Goal: Information Seeking & Learning: Learn about a topic

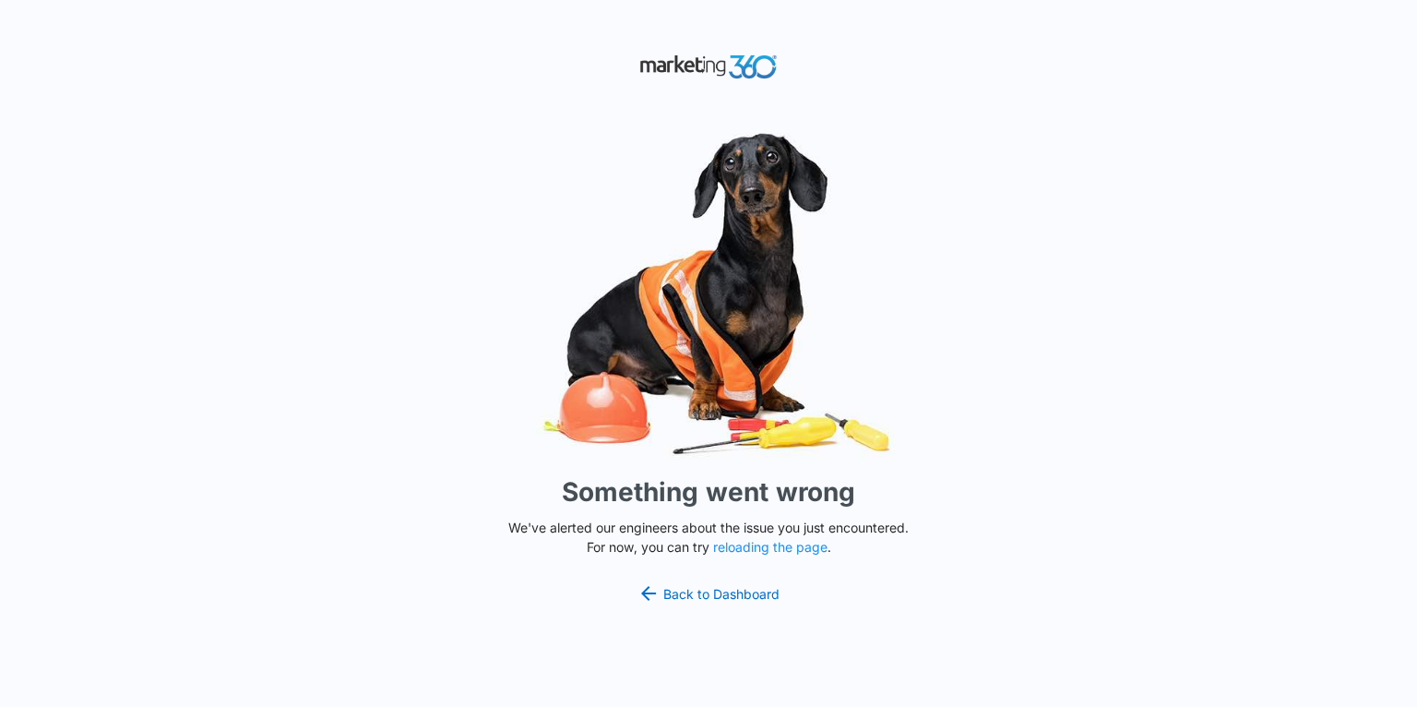
drag, startPoint x: 1255, startPoint y: 94, endPoint x: 1066, endPoint y: 1, distance: 210.0
click at [1252, 89] on div "Something went wrong We've alerted our engineers about the issue you just encou…" at bounding box center [708, 353] width 1417 height 707
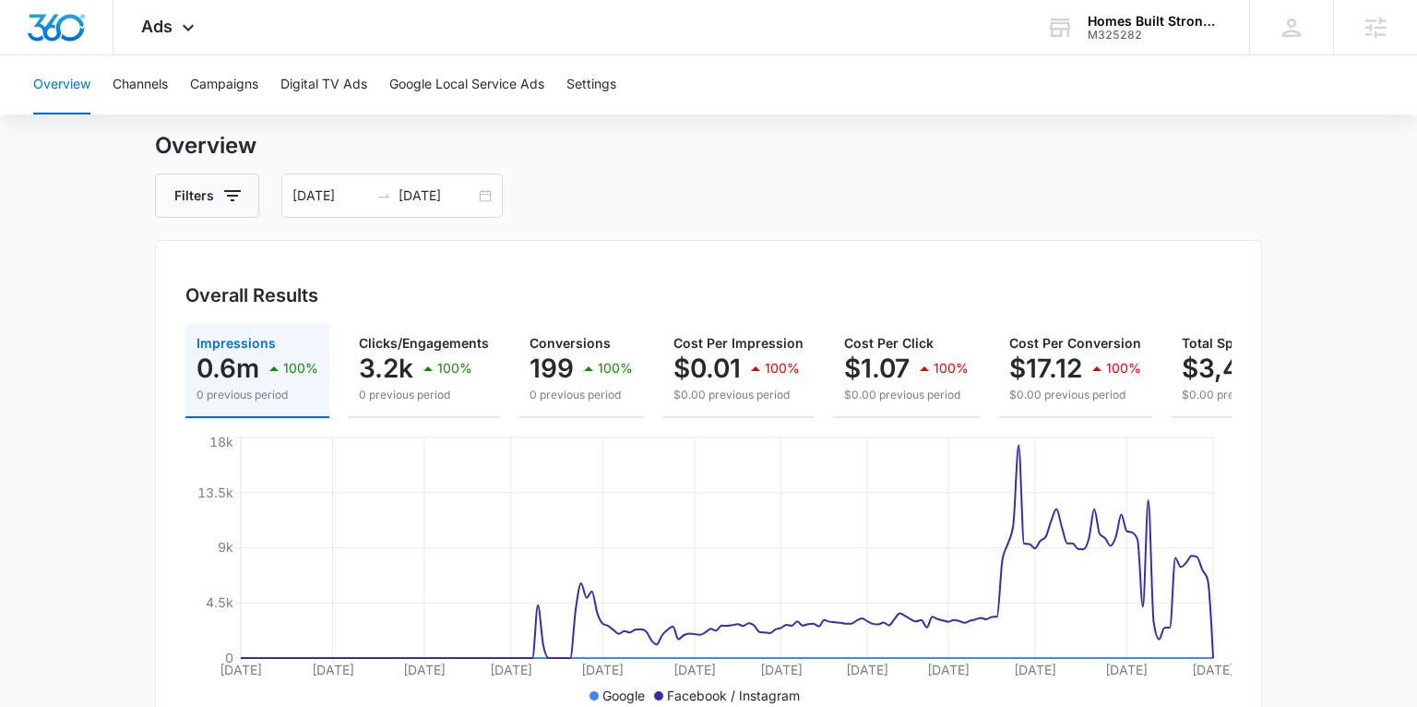
scroll to position [0, 157]
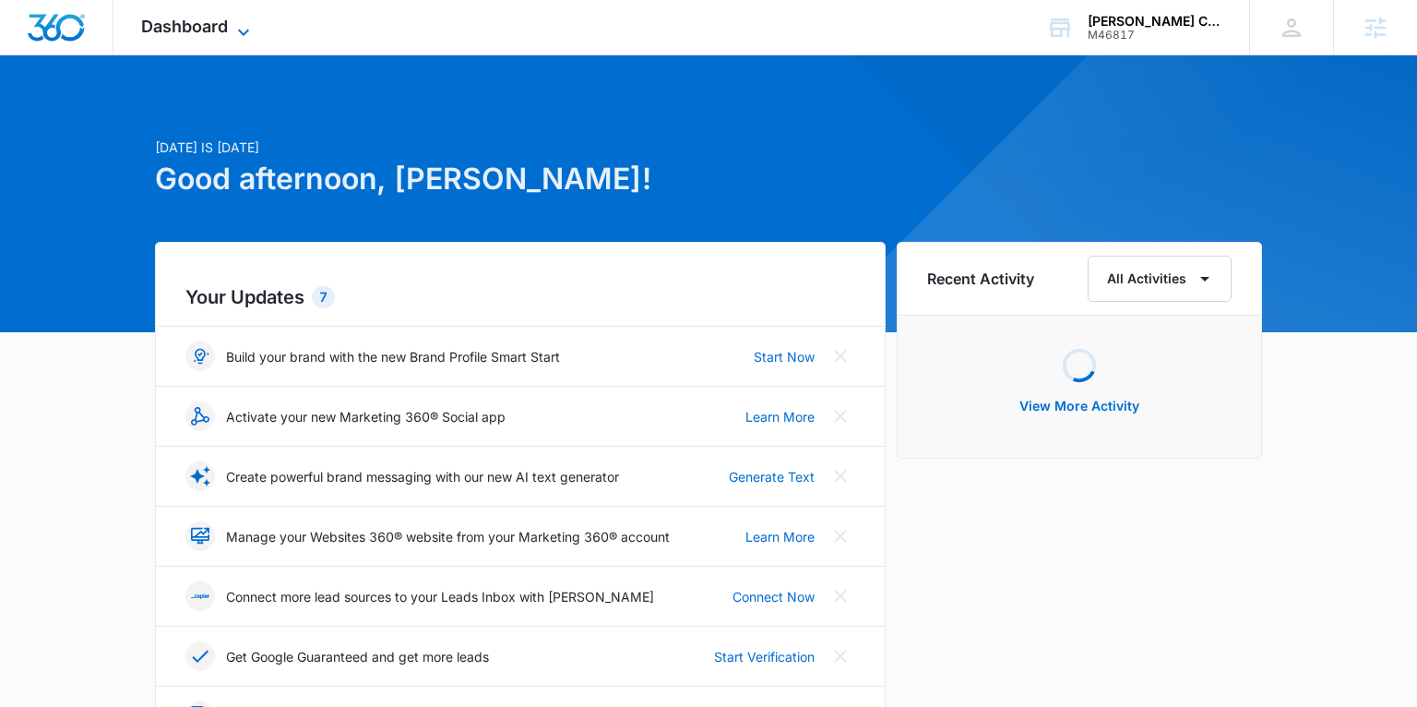
click at [208, 29] on span "Dashboard" at bounding box center [184, 26] width 87 height 19
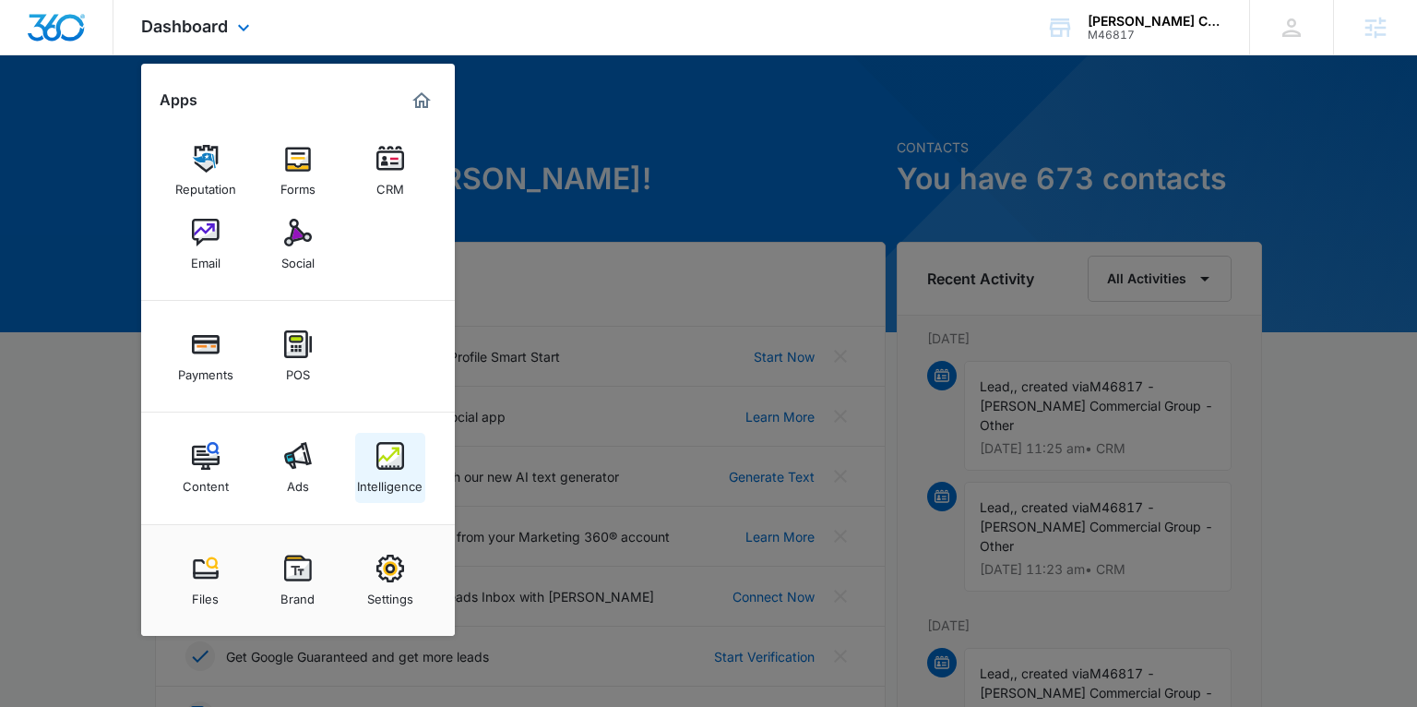
click at [391, 465] on img at bounding box center [390, 456] width 28 height 28
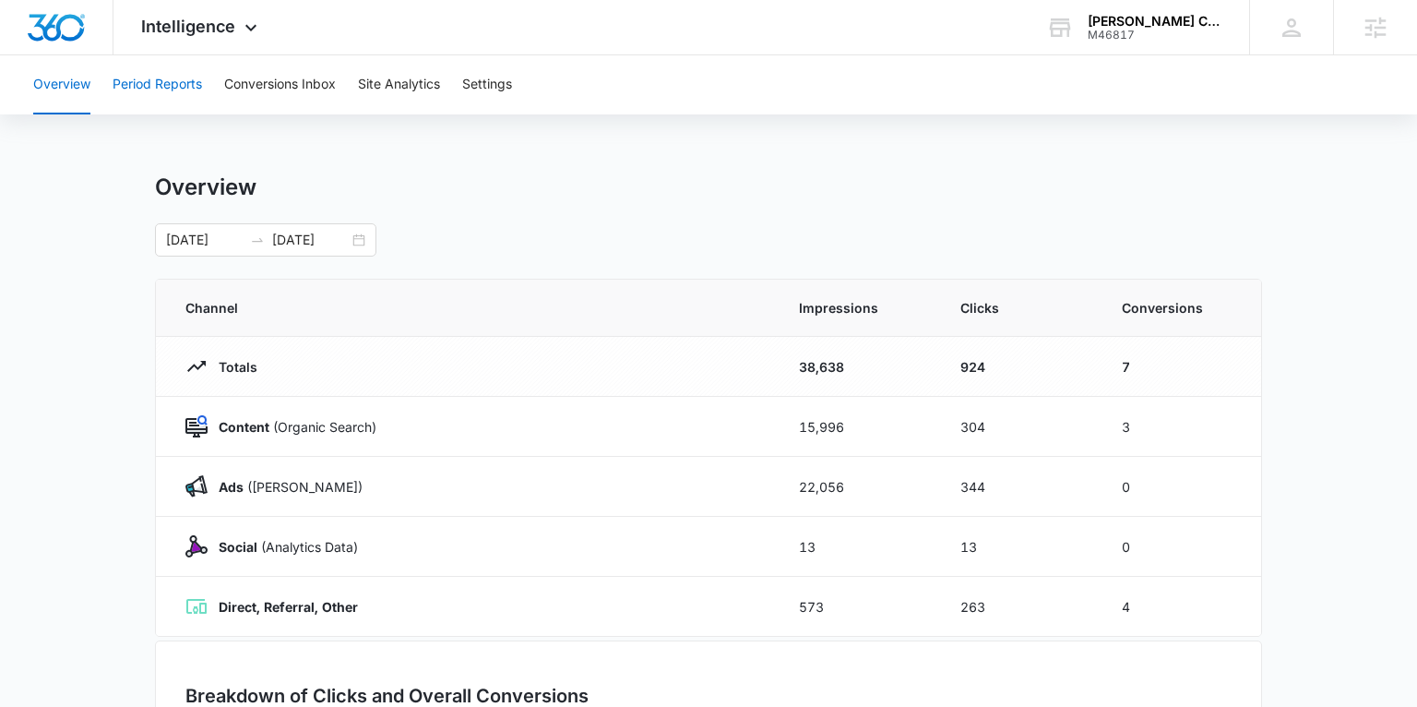
click at [165, 87] on button "Period Reports" at bounding box center [157, 84] width 89 height 59
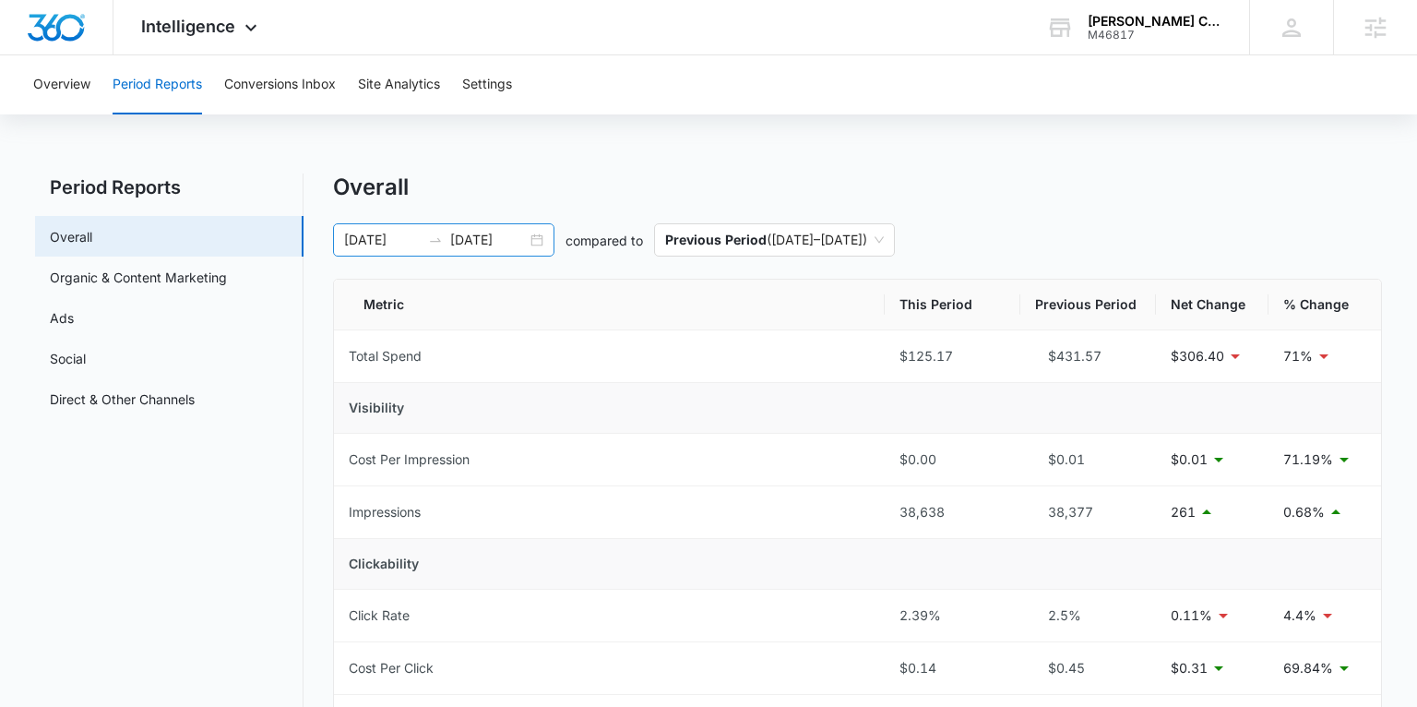
click at [534, 236] on div "08/25/2025 09/01/2025" at bounding box center [443, 239] width 221 height 33
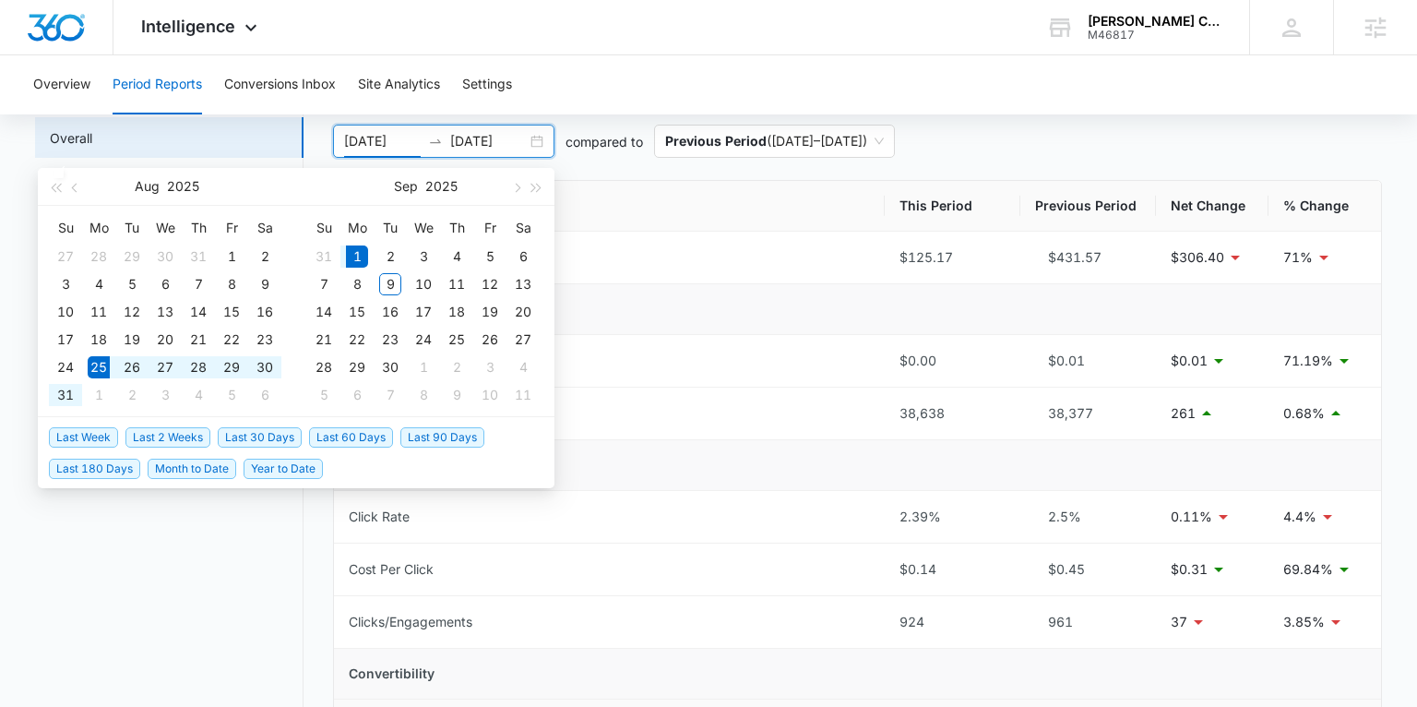
scroll to position [85, 0]
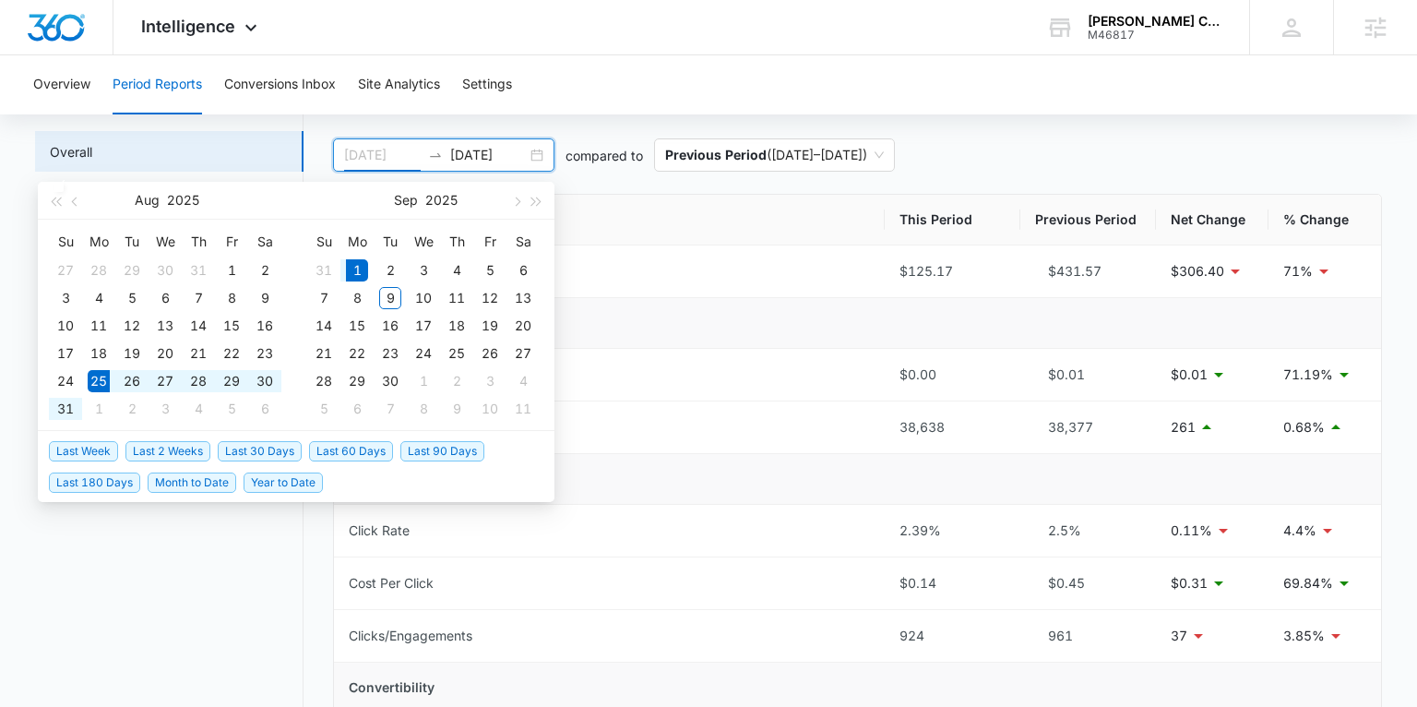
type input "08/25/2025"
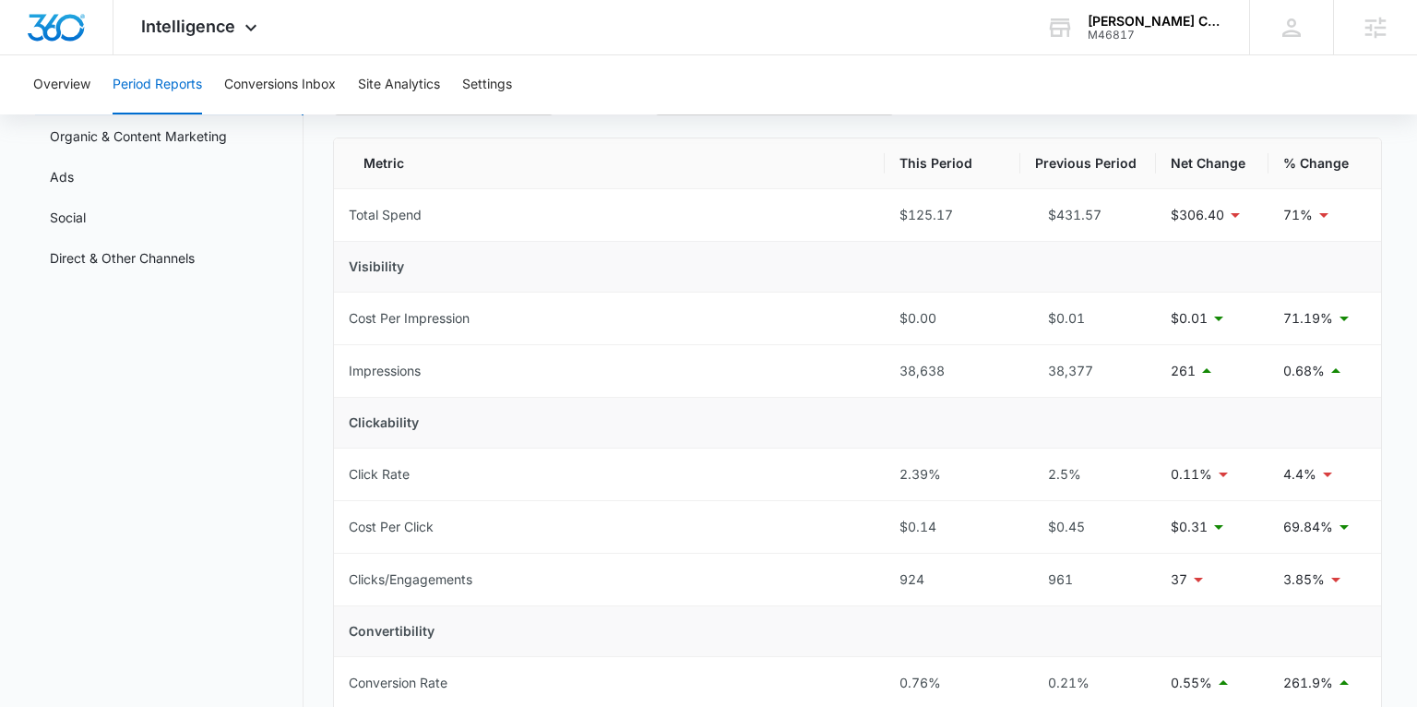
scroll to position [150, 0]
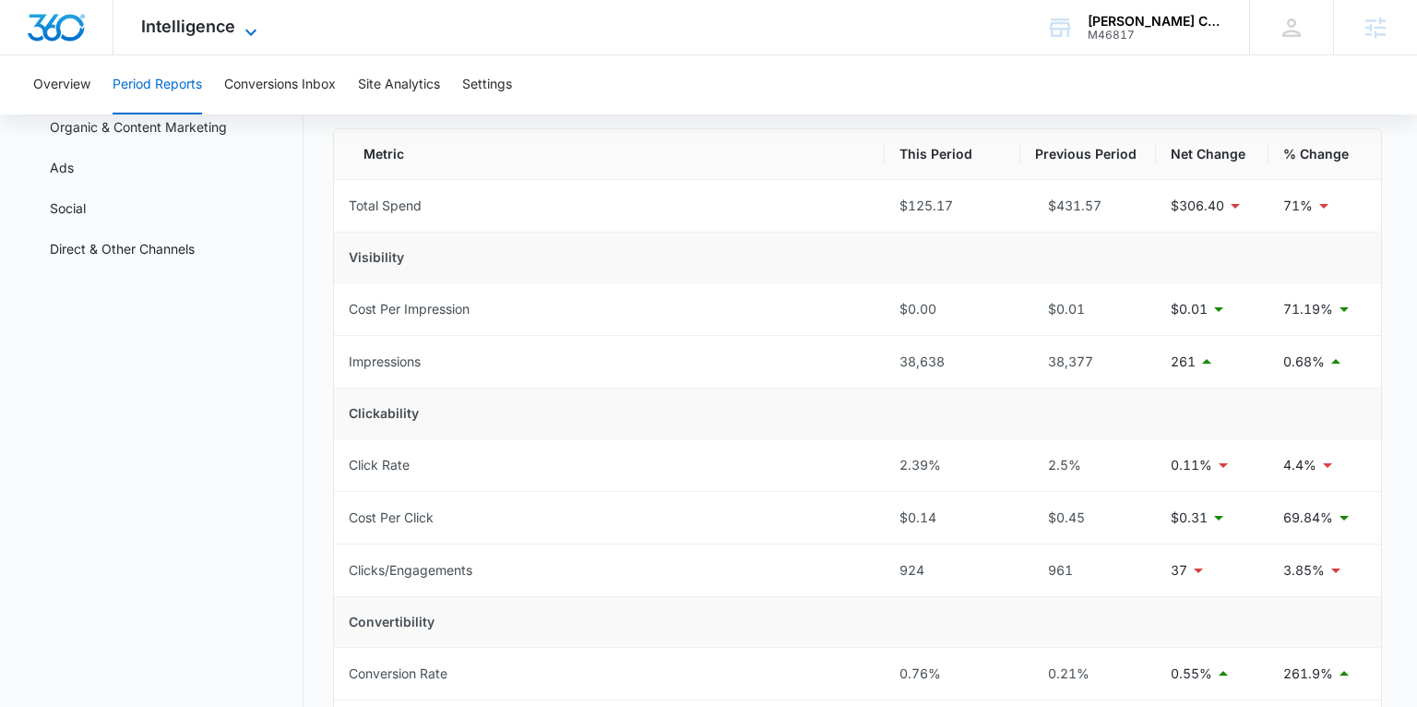
click at [173, 21] on span "Intelligence" at bounding box center [188, 26] width 94 height 19
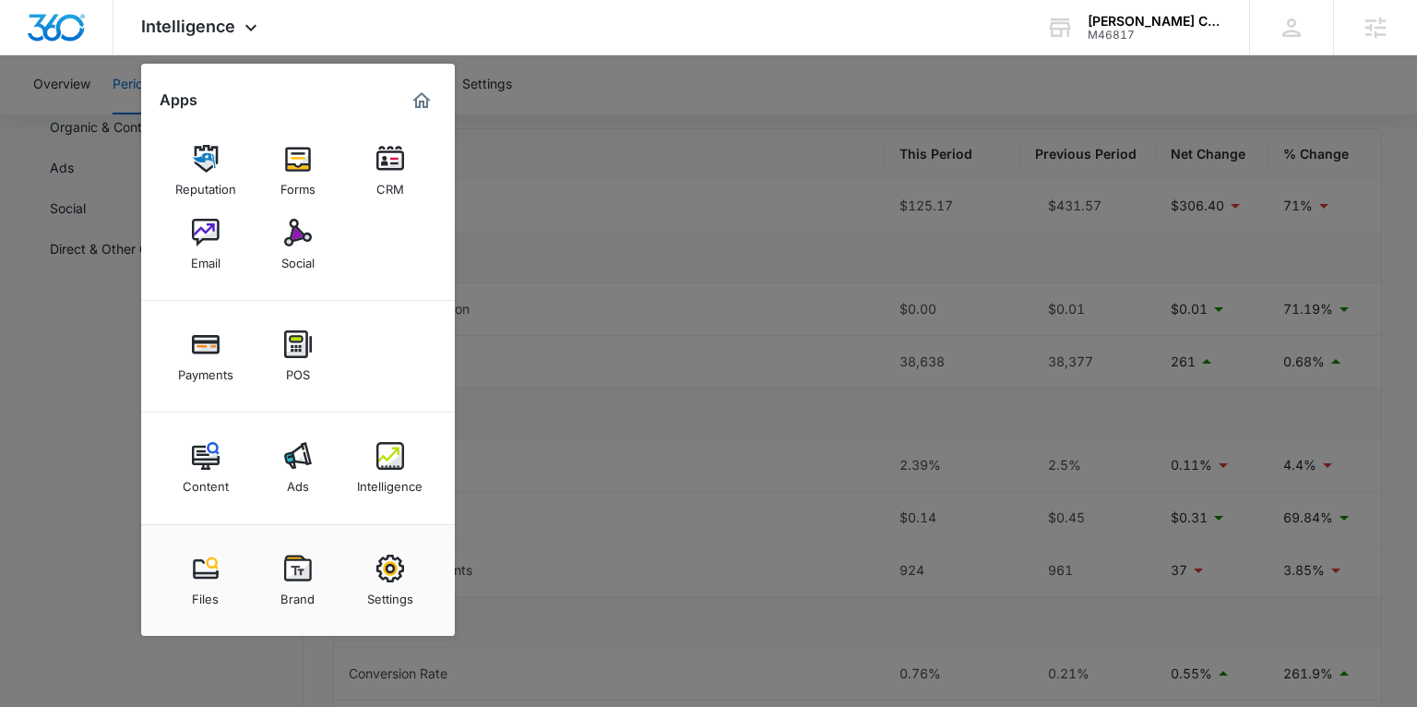
drag, startPoint x: 181, startPoint y: 456, endPoint x: 217, endPoint y: 455, distance: 36.0
click at [182, 456] on link "Content" at bounding box center [206, 468] width 70 height 70
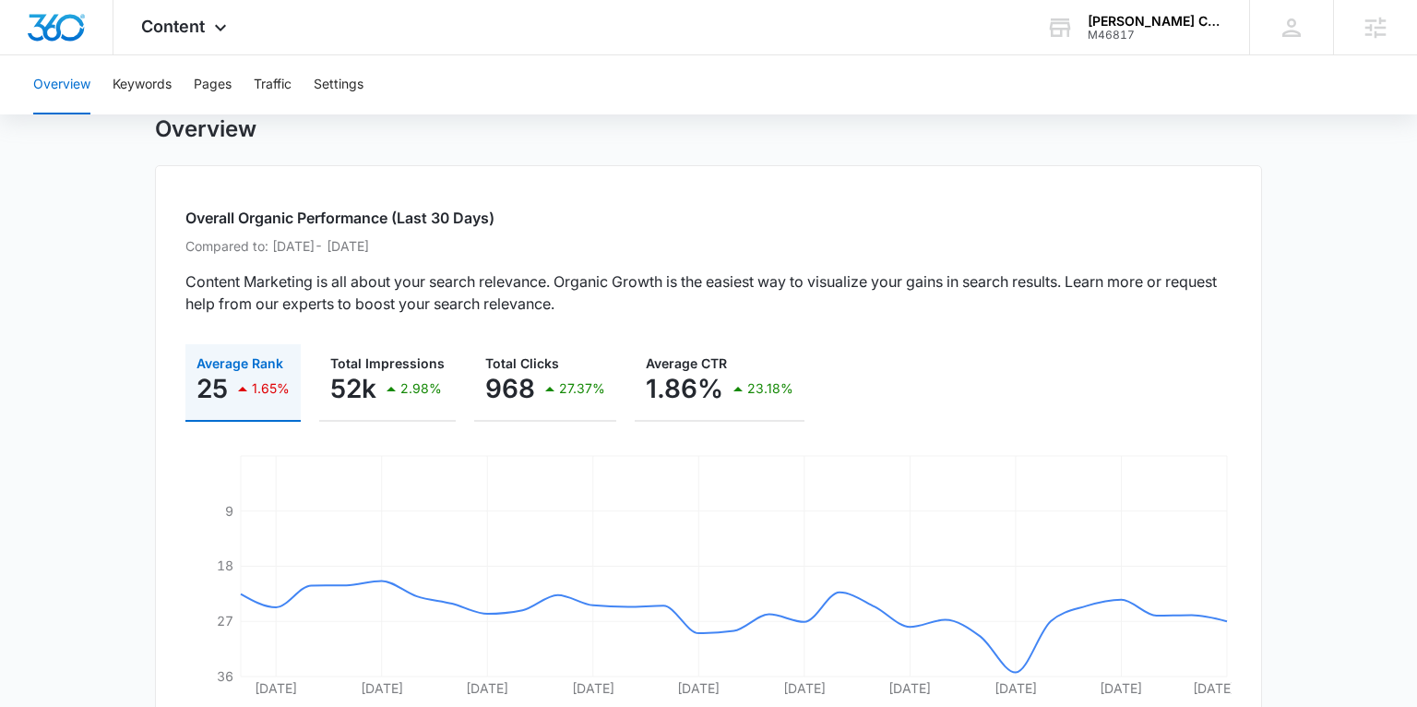
scroll to position [38, 0]
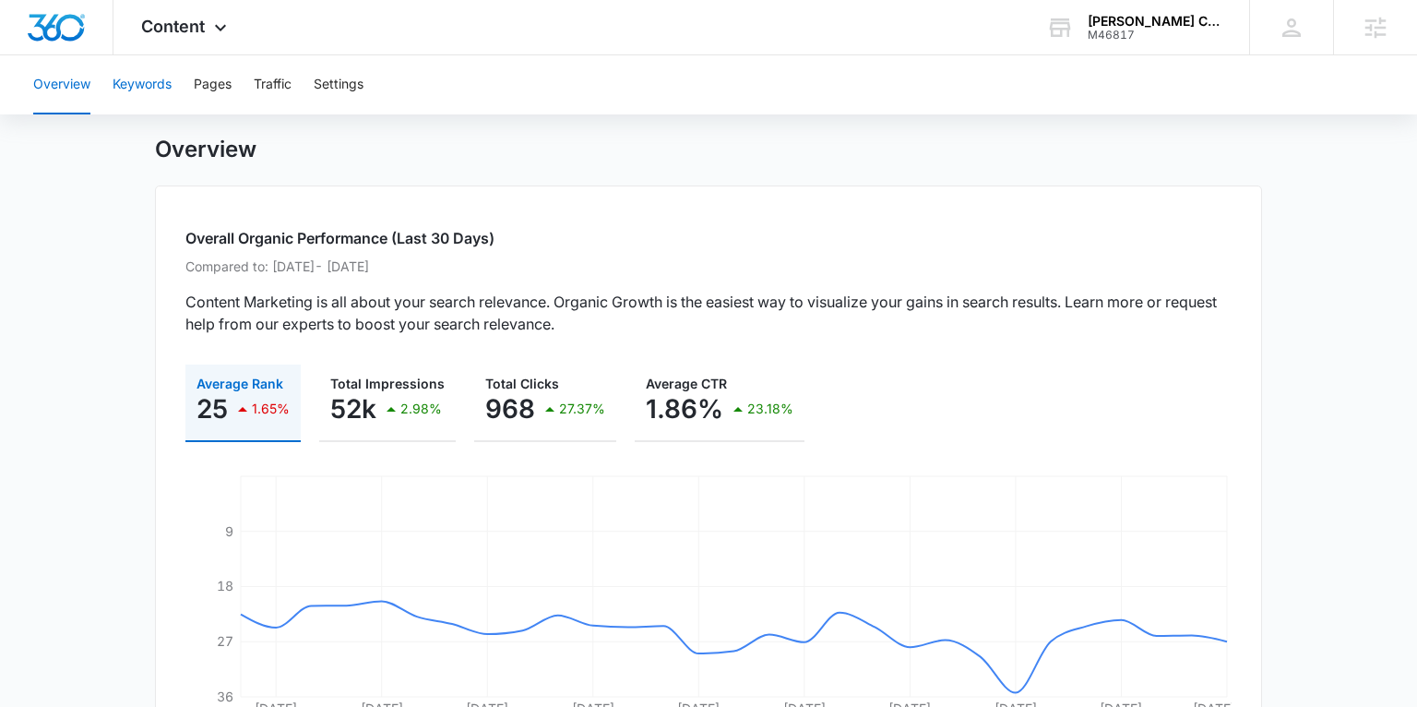
click at [146, 87] on button "Keywords" at bounding box center [142, 84] width 59 height 59
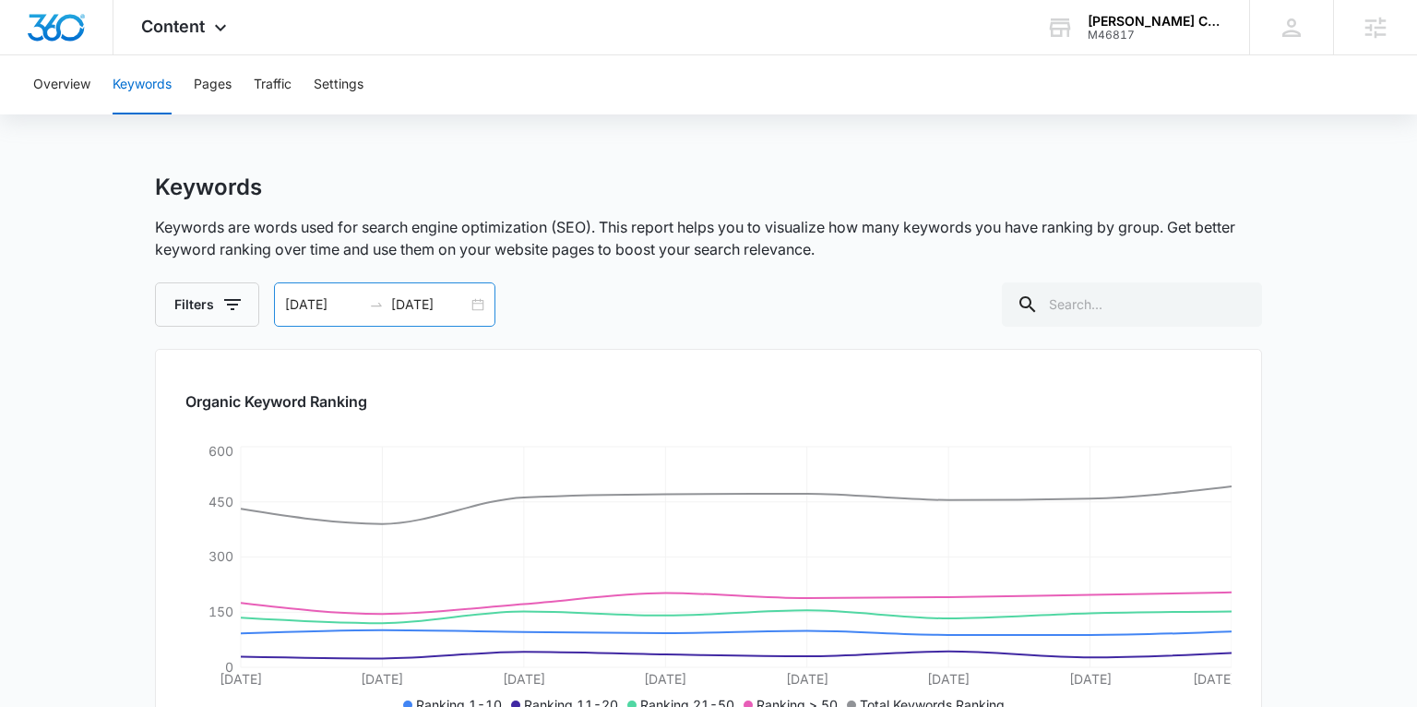
click at [474, 305] on div "08/25/2025 09/01/2025" at bounding box center [384, 304] width 221 height 44
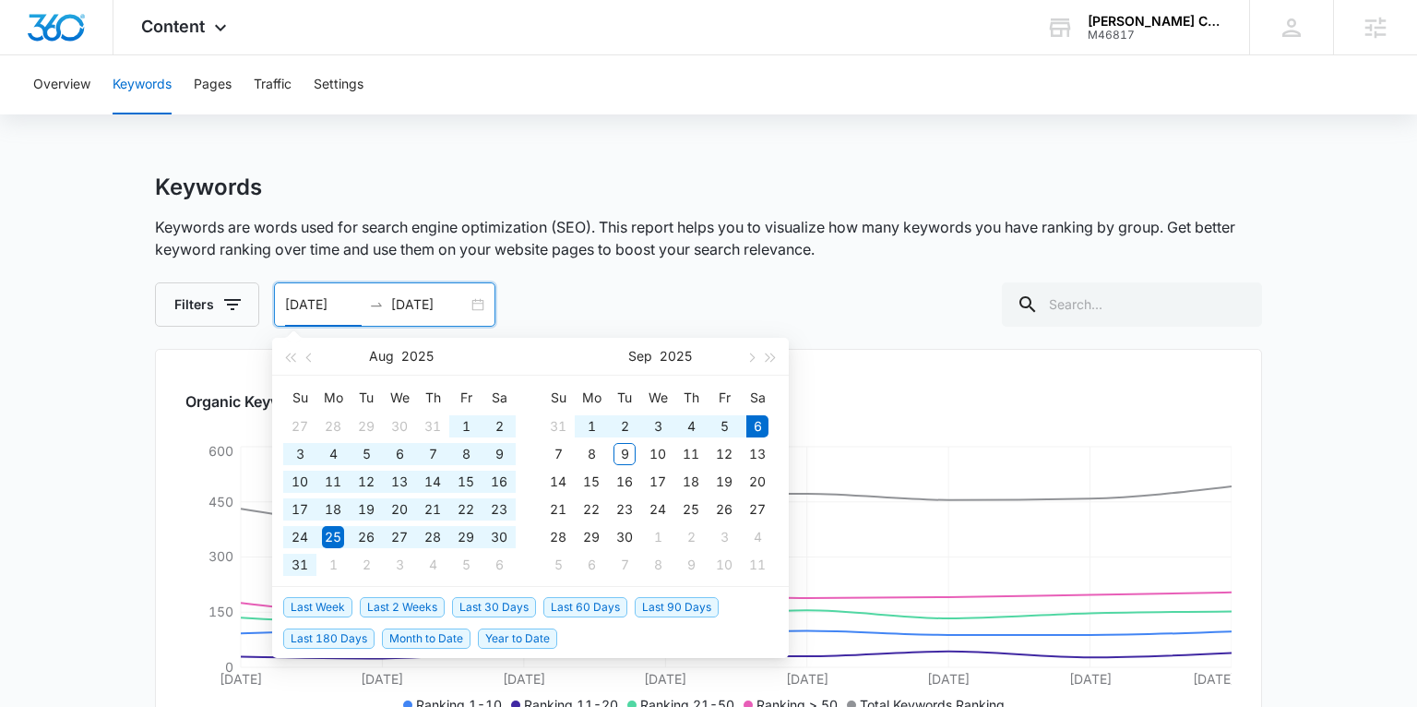
click at [361, 636] on span "Last 180 Days" at bounding box center [328, 638] width 91 height 20
type input "03/10/2025"
type input "09/06/2025"
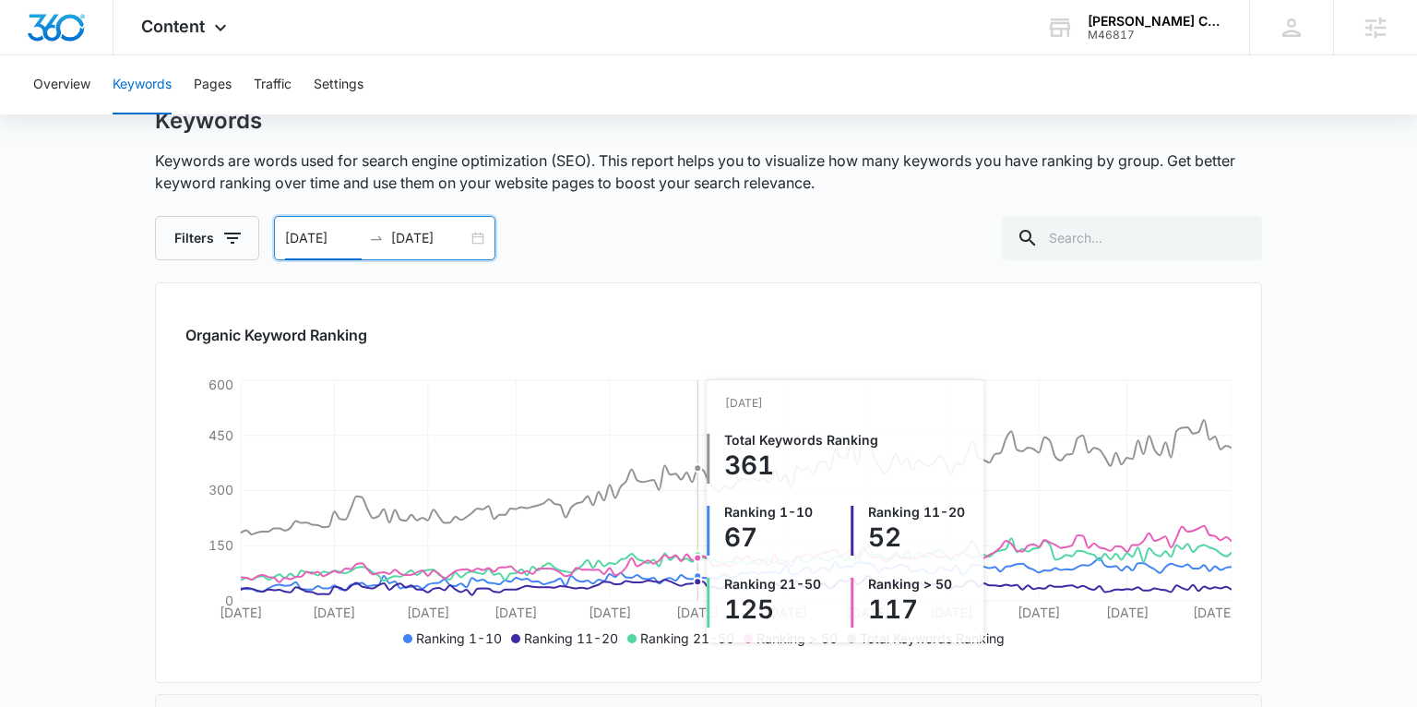
scroll to position [66, 0]
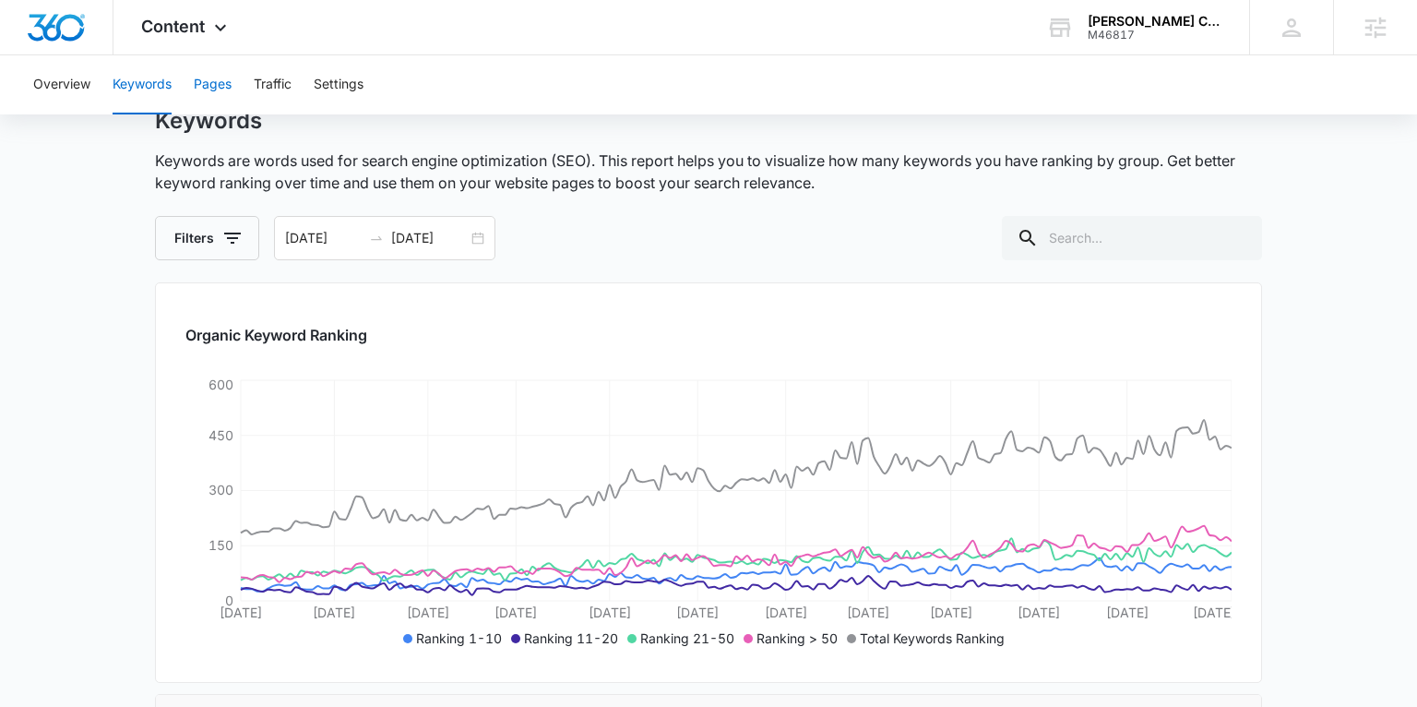
click at [224, 86] on button "Pages" at bounding box center [213, 84] width 38 height 59
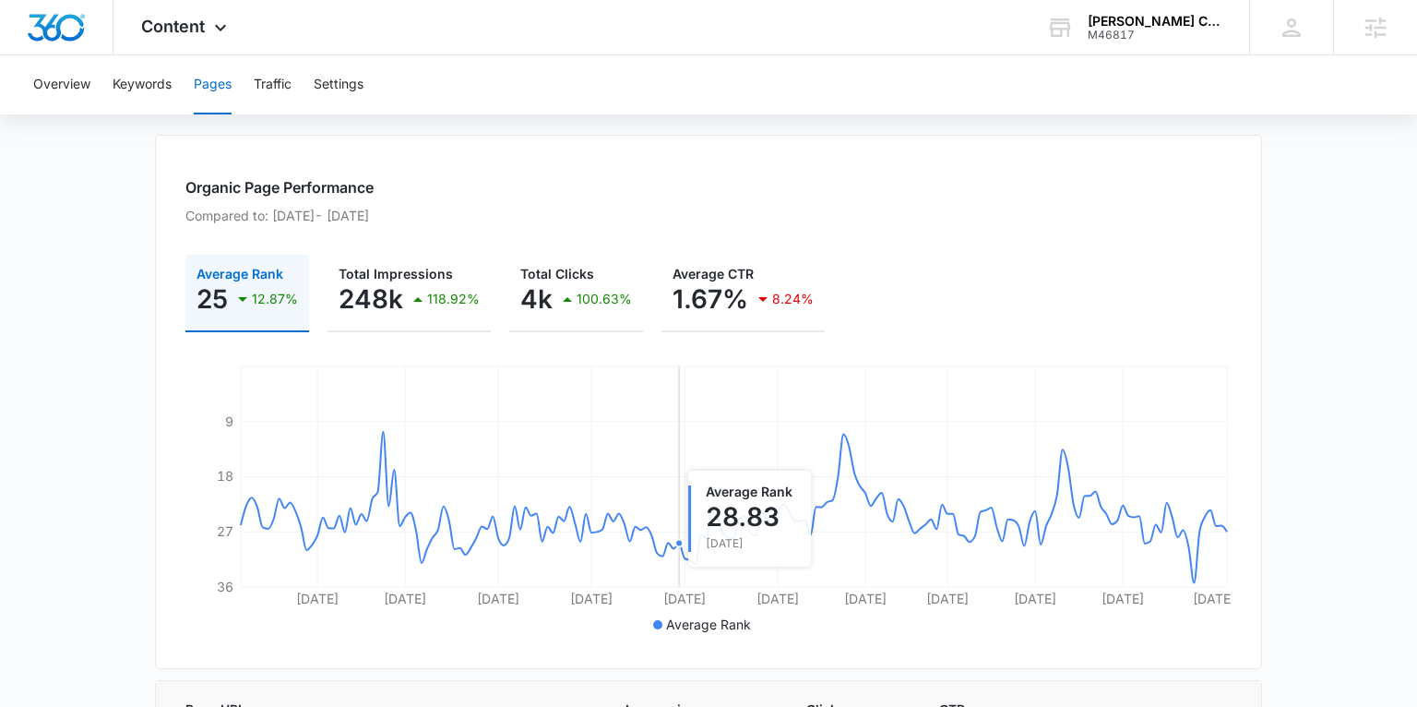
scroll to position [30, 0]
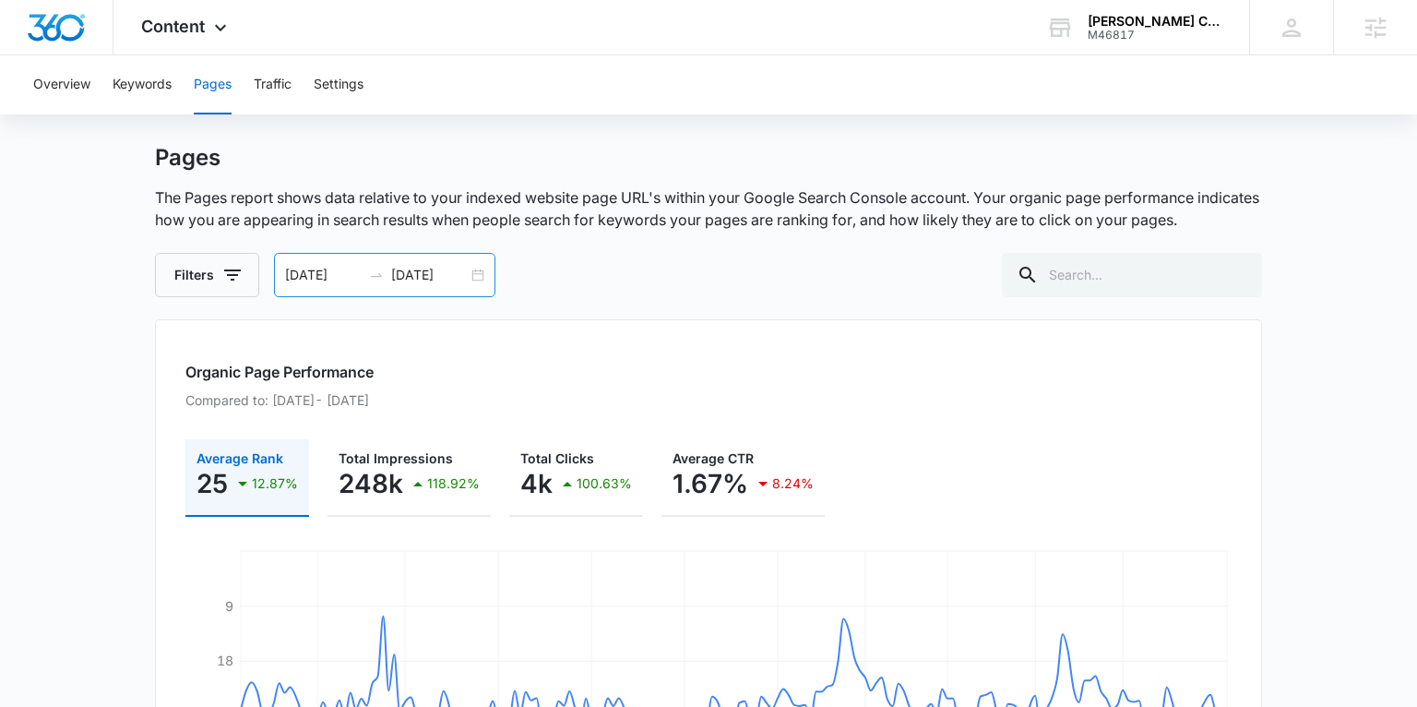
click at [472, 270] on div "03/10/2025 09/06/2025" at bounding box center [384, 275] width 221 height 44
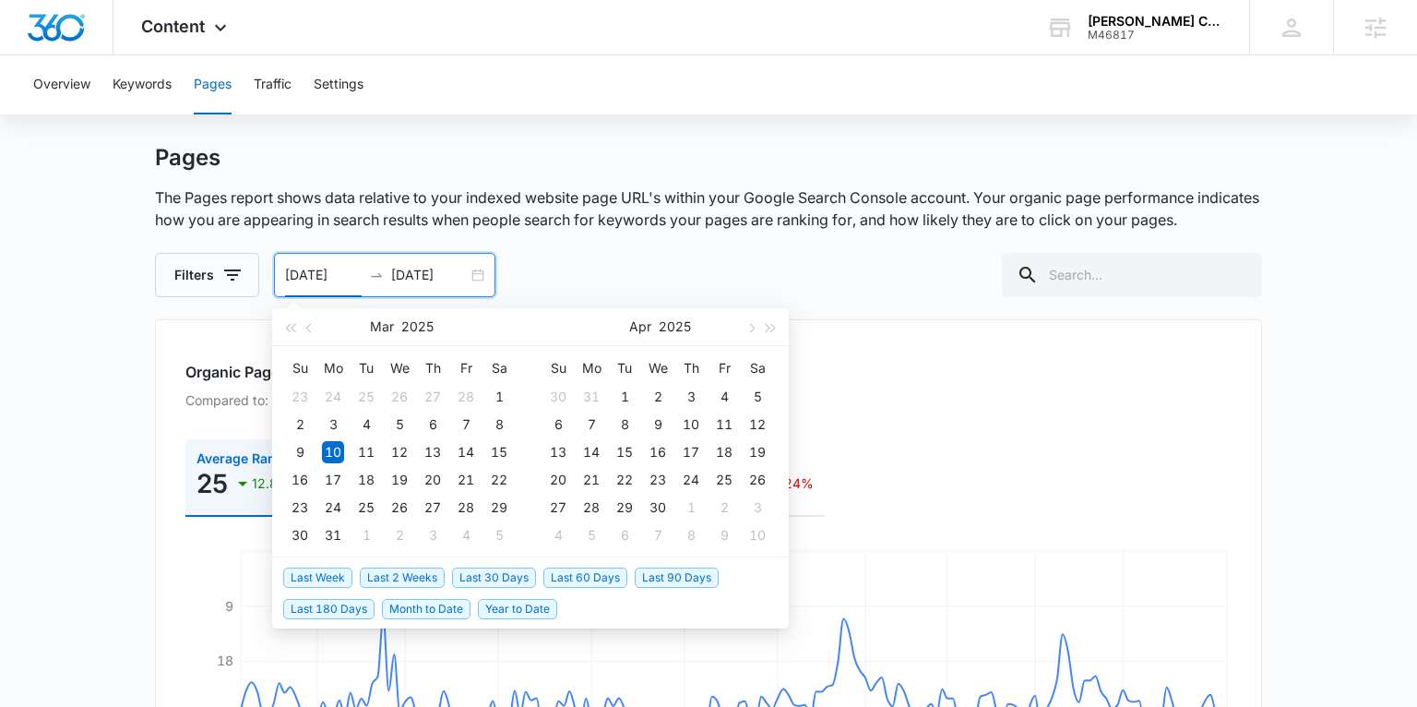
click at [485, 572] on span "Last 30 Days" at bounding box center [494, 577] width 84 height 20
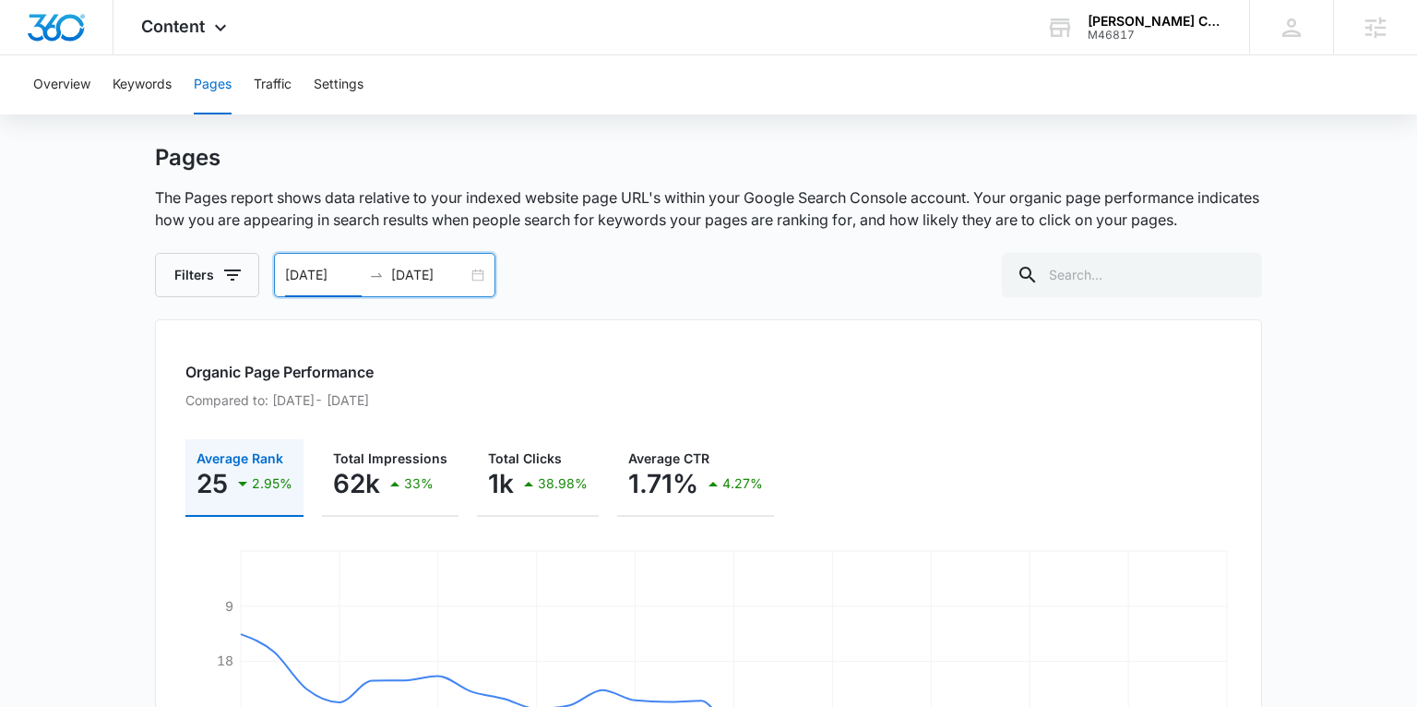
click at [476, 271] on div "08/07/2025 09/06/2025" at bounding box center [384, 275] width 221 height 44
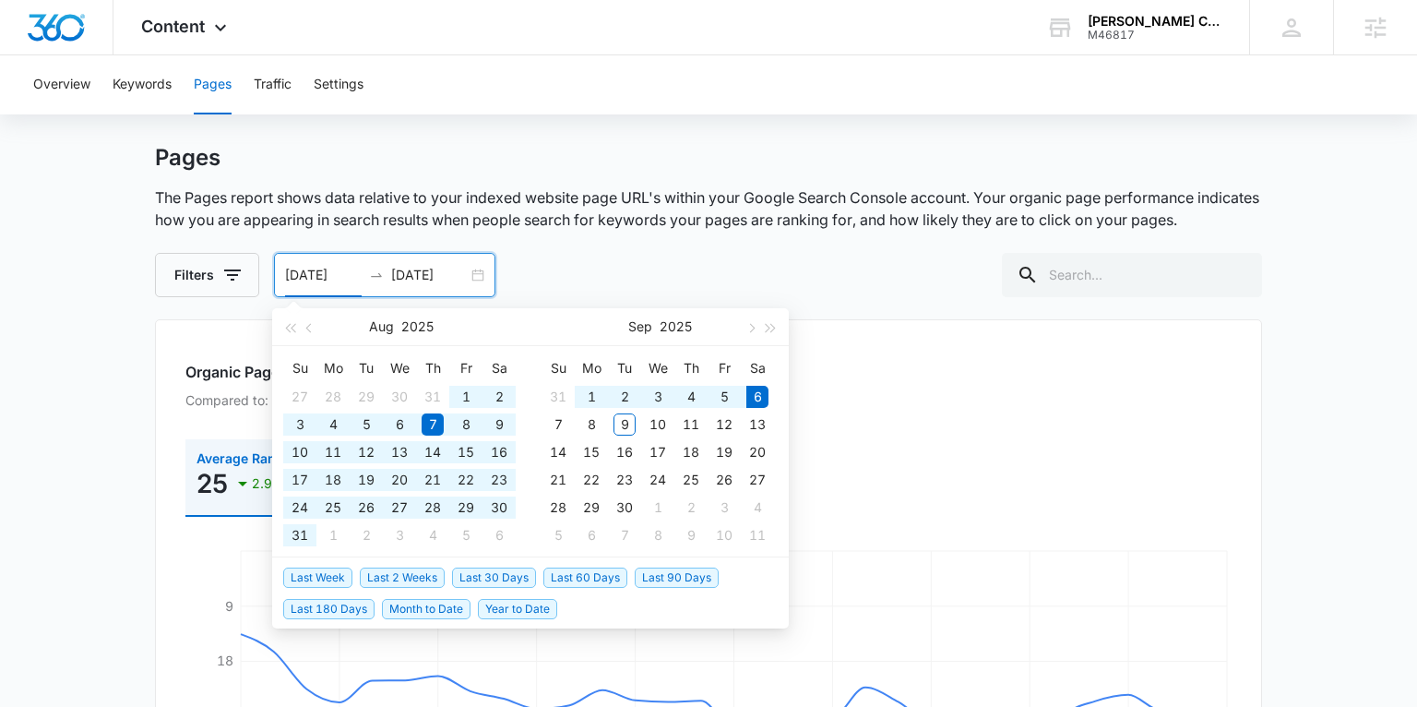
click at [574, 576] on span "Last 60 Days" at bounding box center [585, 577] width 84 height 20
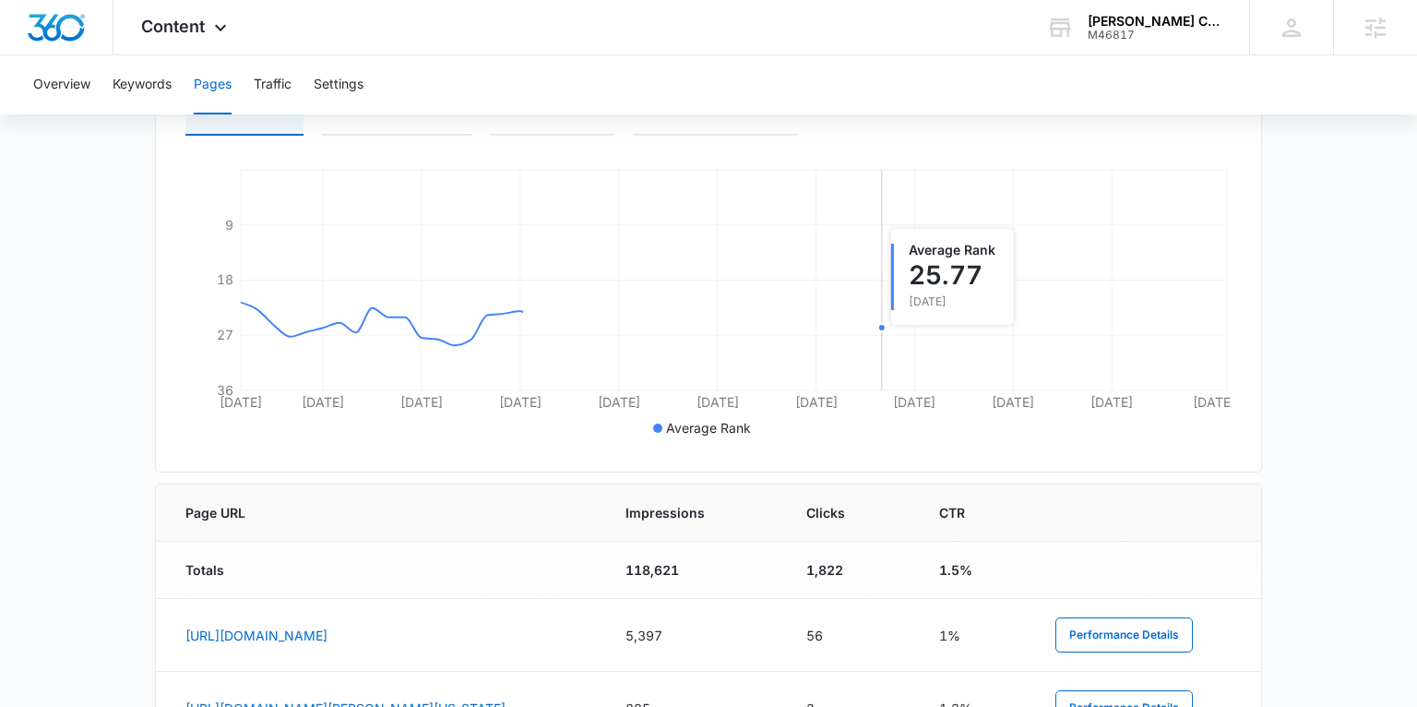
scroll to position [456, 0]
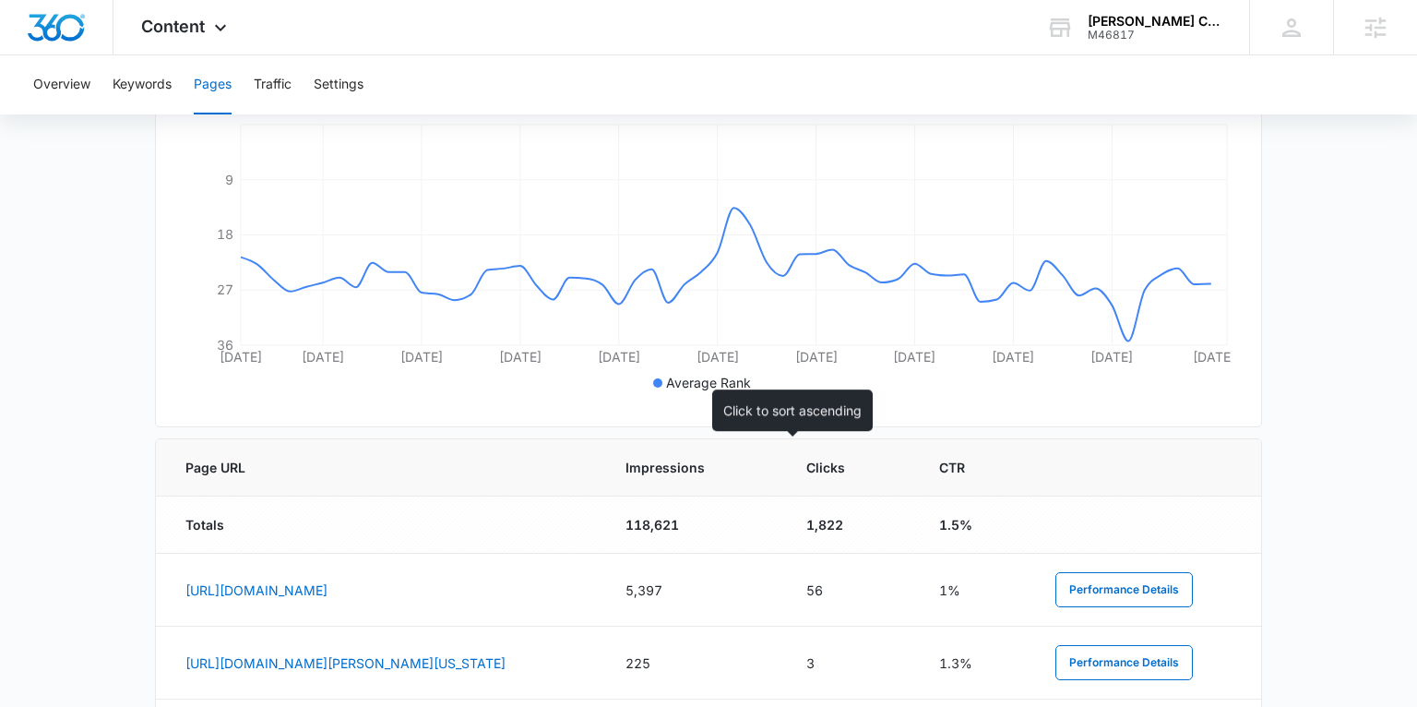
click at [735, 469] on span "Impressions" at bounding box center [680, 467] width 110 height 19
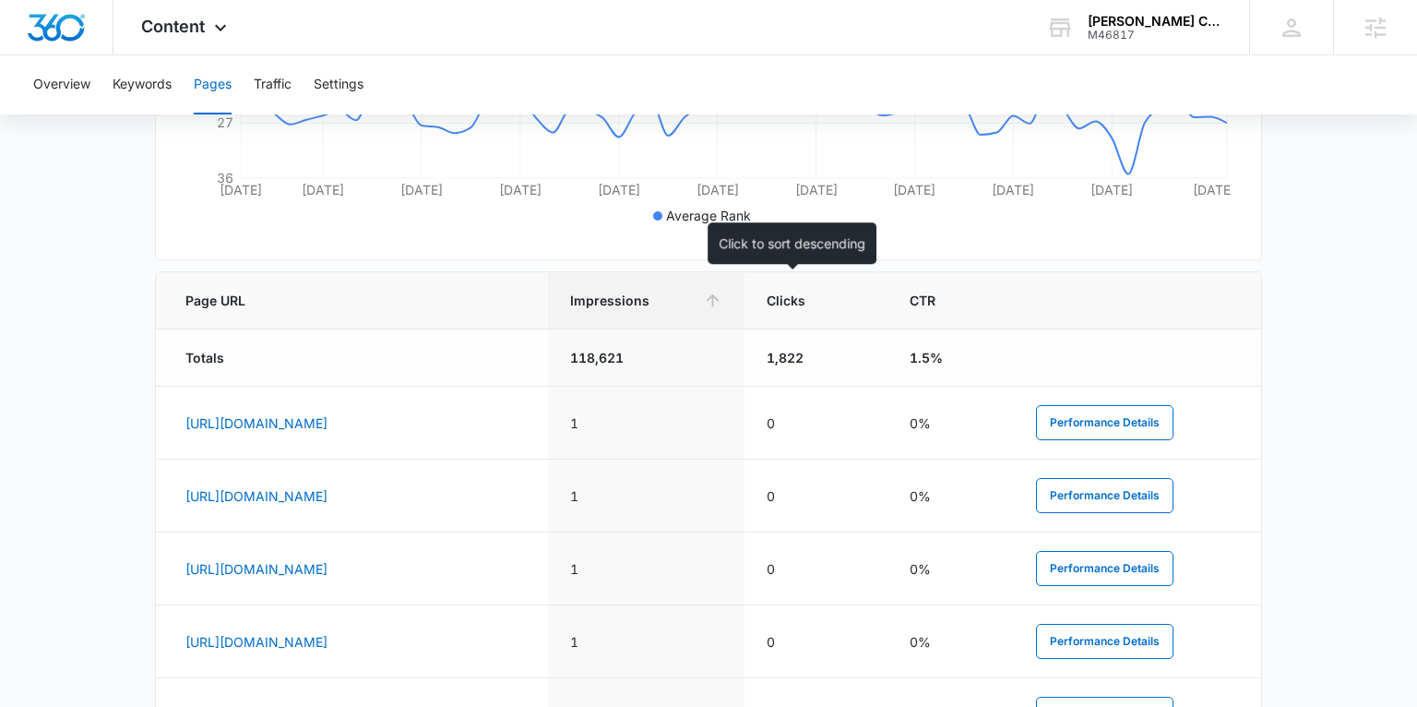
click at [696, 304] on span "Impressions" at bounding box center [632, 300] width 125 height 19
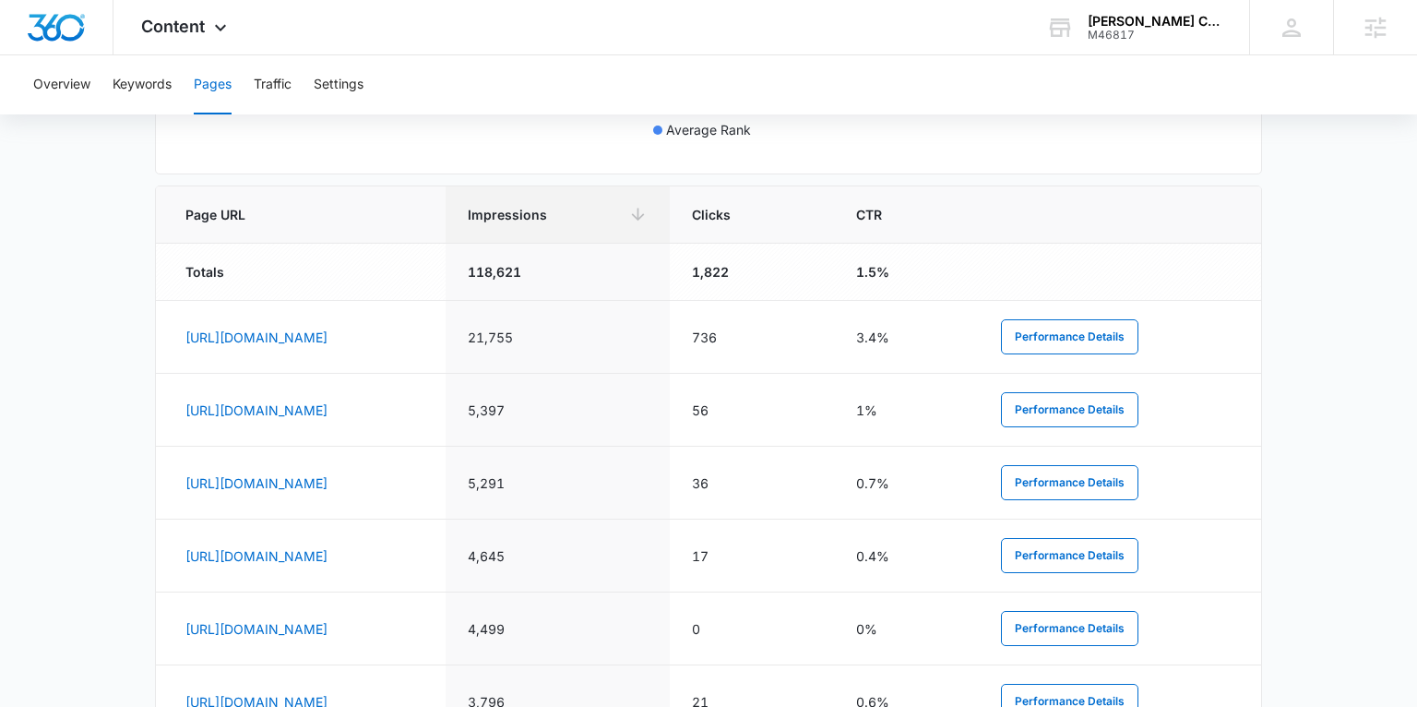
scroll to position [715, 0]
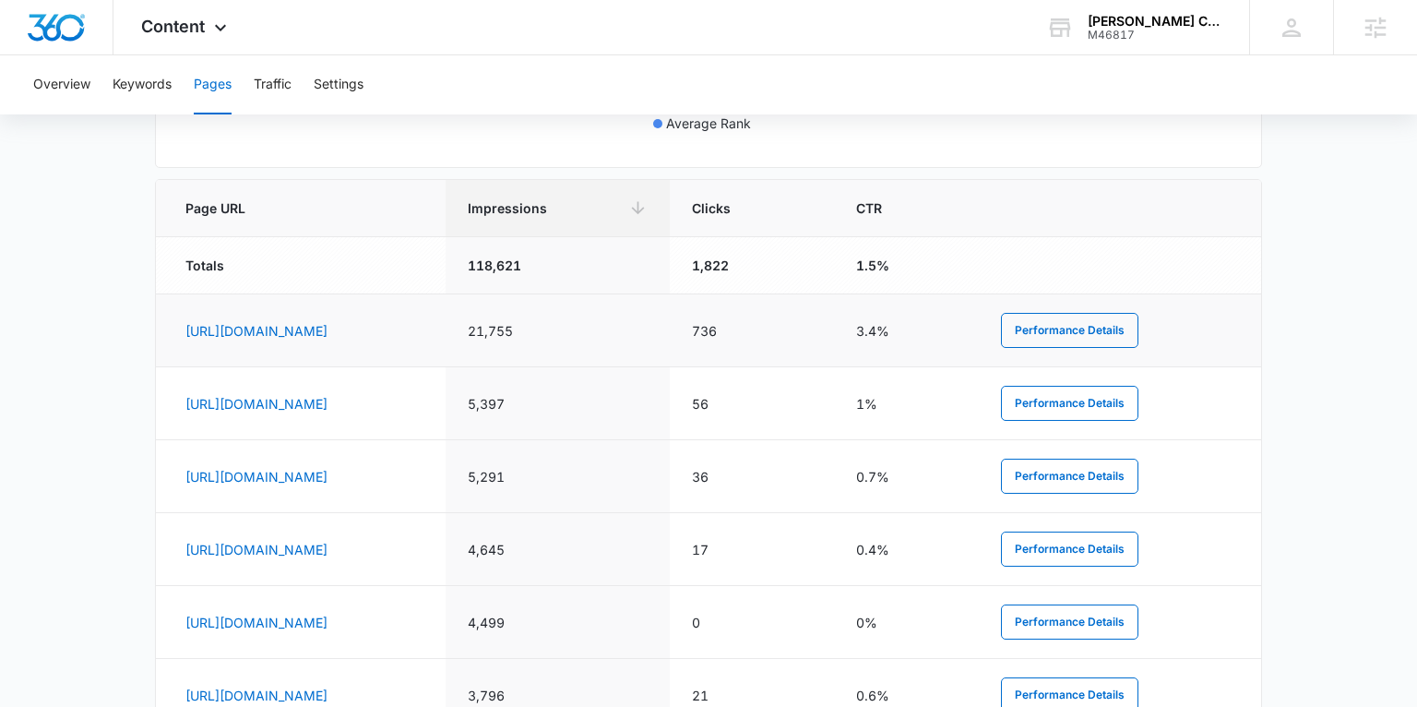
drag, startPoint x: 175, startPoint y: 334, endPoint x: 601, endPoint y: 348, distance: 425.5
click at [446, 339] on td "https://tx-cre.com/buc-ees-construction-officially-begins-in-boerne-tx/" at bounding box center [301, 330] width 290 height 73
click at [446, 350] on td "https://tx-cre.com/buc-ees-construction-officially-begins-in-boerne-tx/" at bounding box center [301, 330] width 290 height 73
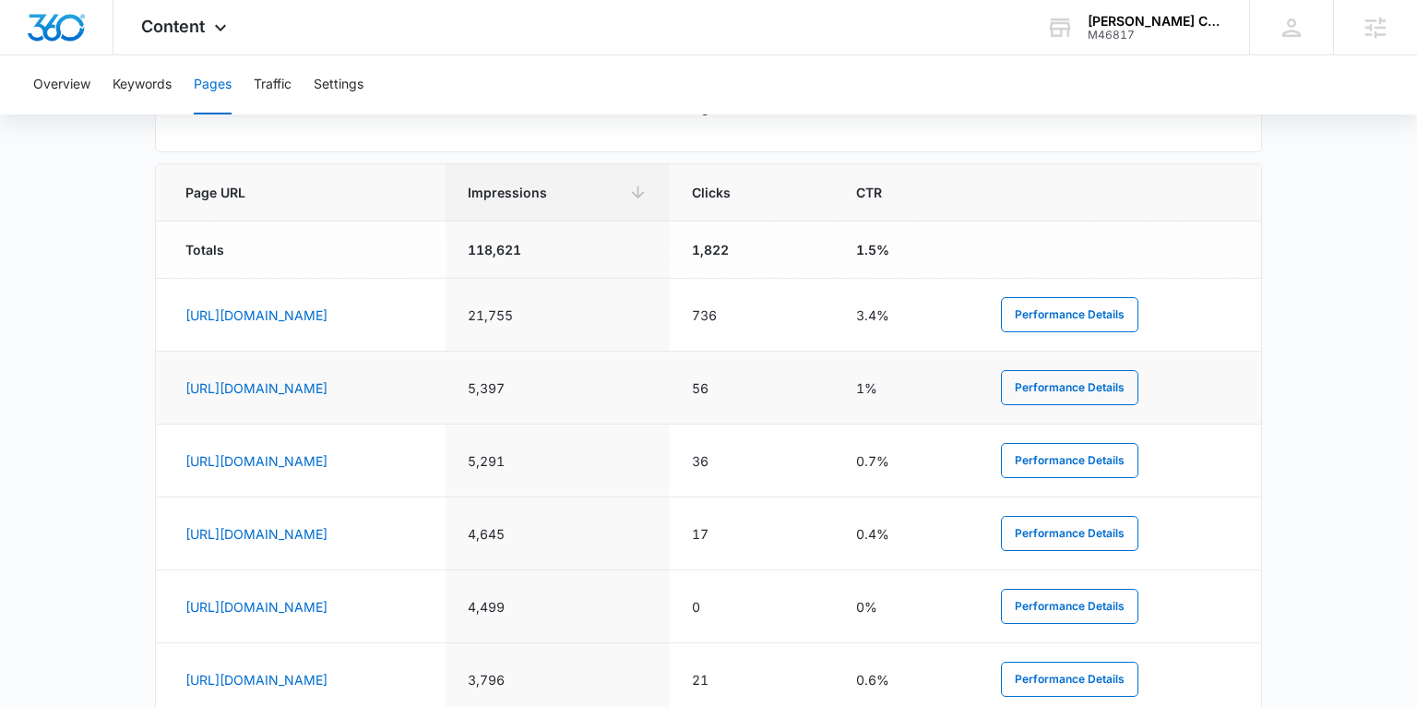
scroll to position [735, 0]
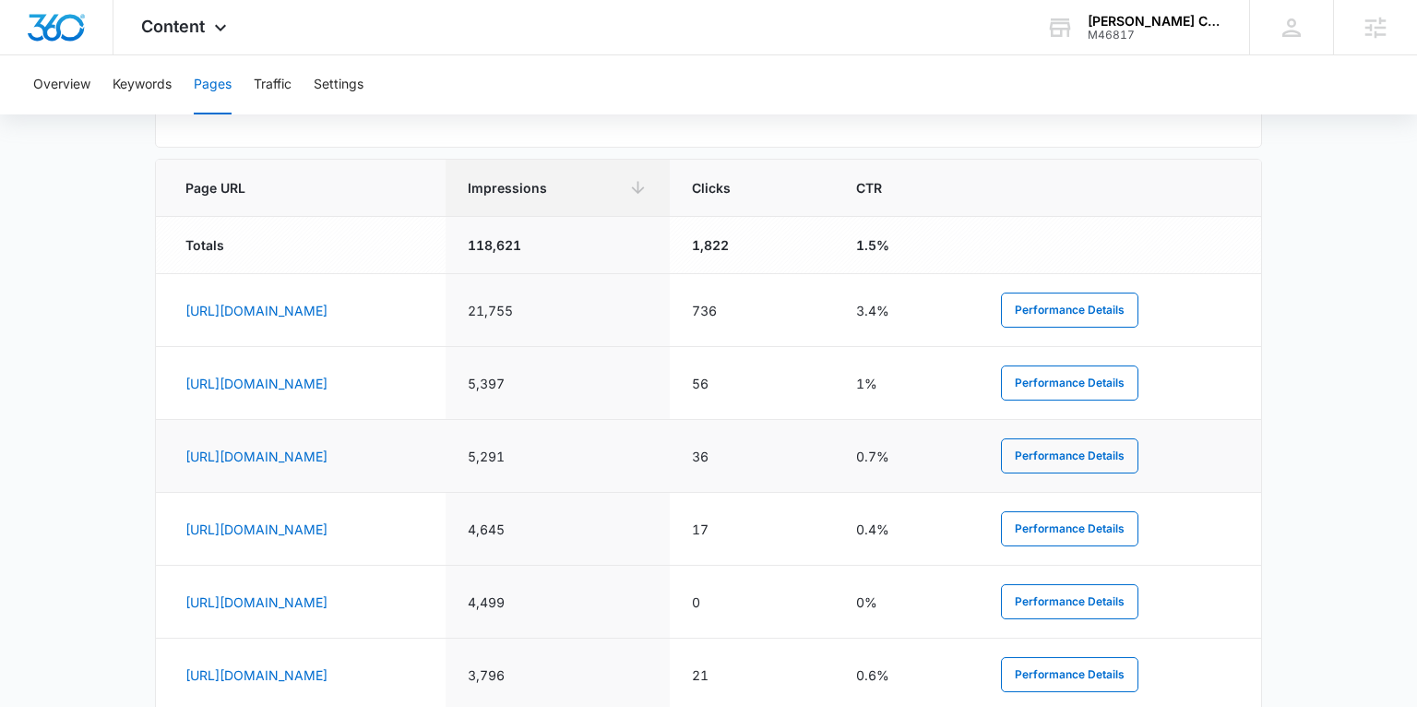
drag, startPoint x: 467, startPoint y: 464, endPoint x: 188, endPoint y: 467, distance: 278.6
click at [188, 467] on td "https://tx-cre.com/available-commercial-properties/" at bounding box center [301, 456] width 290 height 73
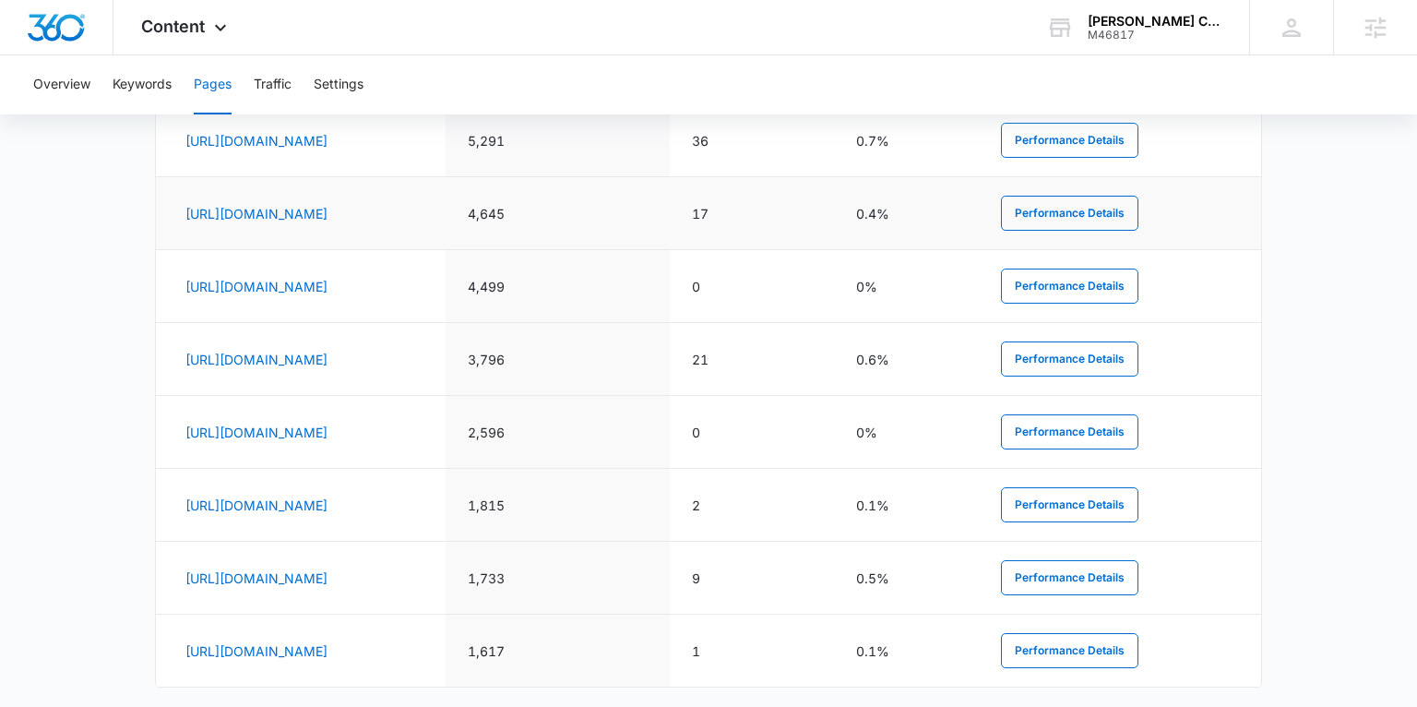
scroll to position [1088, 0]
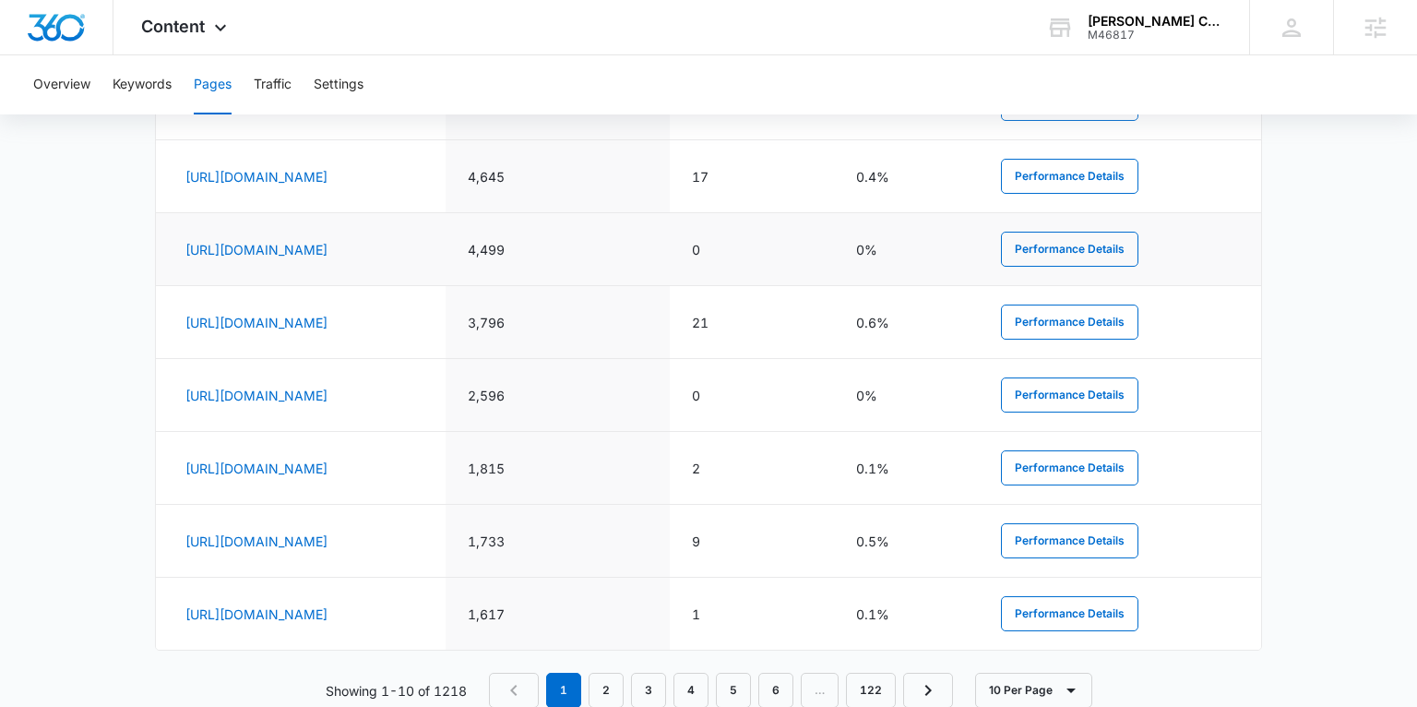
drag, startPoint x: 422, startPoint y: 252, endPoint x: 170, endPoint y: 261, distance: 252.0
click at [170, 261] on td "https://tx-cre.com/what-is-a-ccim/" at bounding box center [301, 249] width 290 height 73
drag, startPoint x: 449, startPoint y: 334, endPoint x: 187, endPoint y: 340, distance: 262.1
click at [187, 340] on td "https://tx-cre.com/tag/buc-ees-in-boerne/" at bounding box center [301, 322] width 290 height 73
drag, startPoint x: 447, startPoint y: 396, endPoint x: 251, endPoint y: 396, distance: 196.5
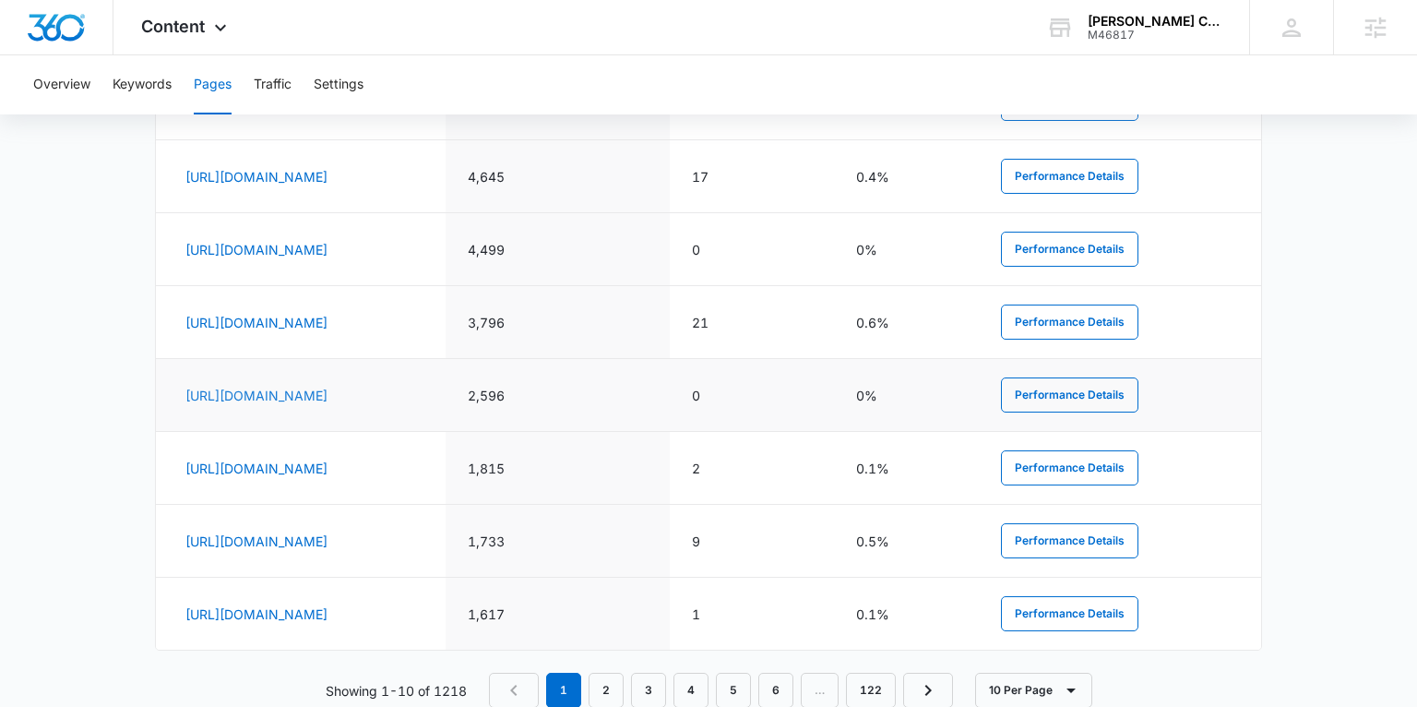
click at [211, 400] on td "https://tx-cre.com/what-is-a-ccim-old/" at bounding box center [301, 395] width 290 height 73
click at [251, 396] on link "https://tx-cre.com/what-is-a-ccim-old/" at bounding box center [256, 395] width 142 height 16
click at [318, 249] on link "https://tx-cre.com/what-is-a-ccim/" at bounding box center [256, 250] width 142 height 16
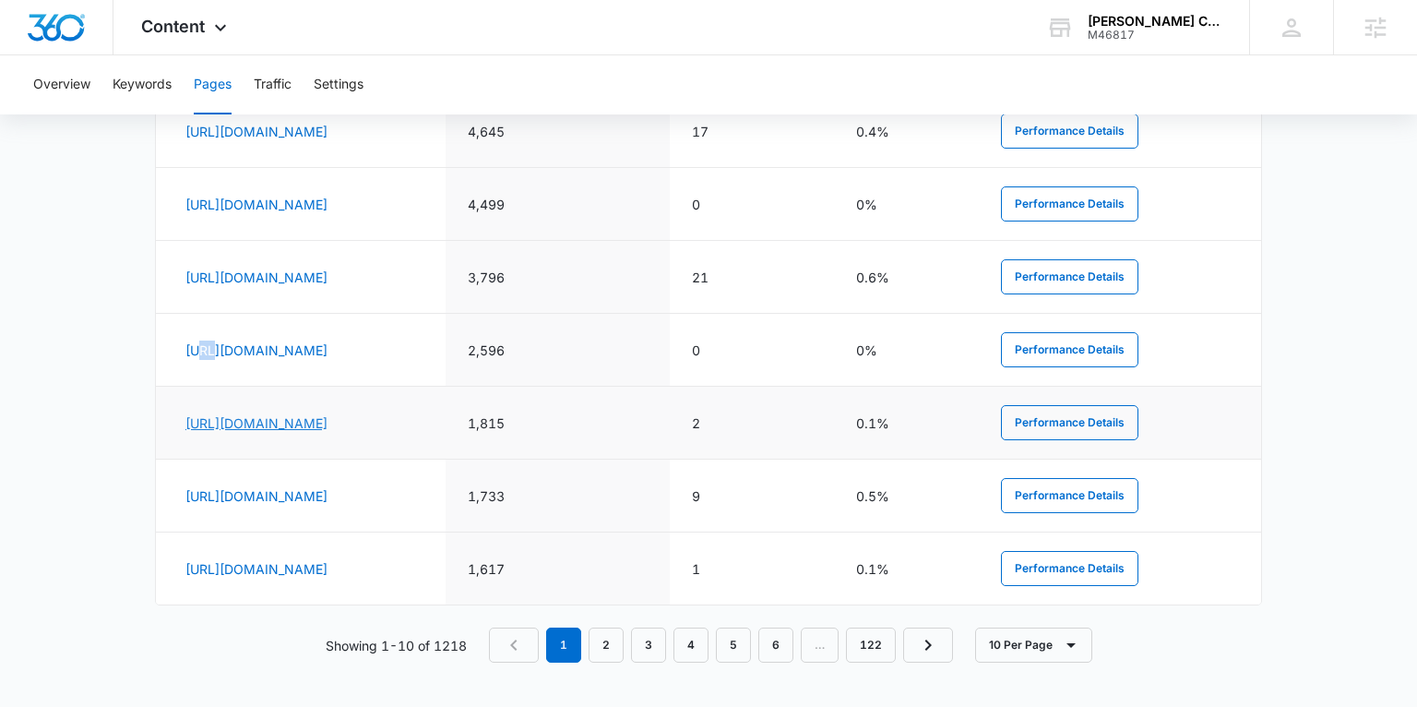
click at [314, 420] on link "https://tx-cre.com/cost-segregation/" at bounding box center [256, 423] width 142 height 16
click at [327, 561] on link "https://tx-cre.com/what-you-need-to-know-about-environmental-site-assessments/" at bounding box center [256, 569] width 142 height 16
click at [605, 651] on link "2" at bounding box center [606, 644] width 35 height 35
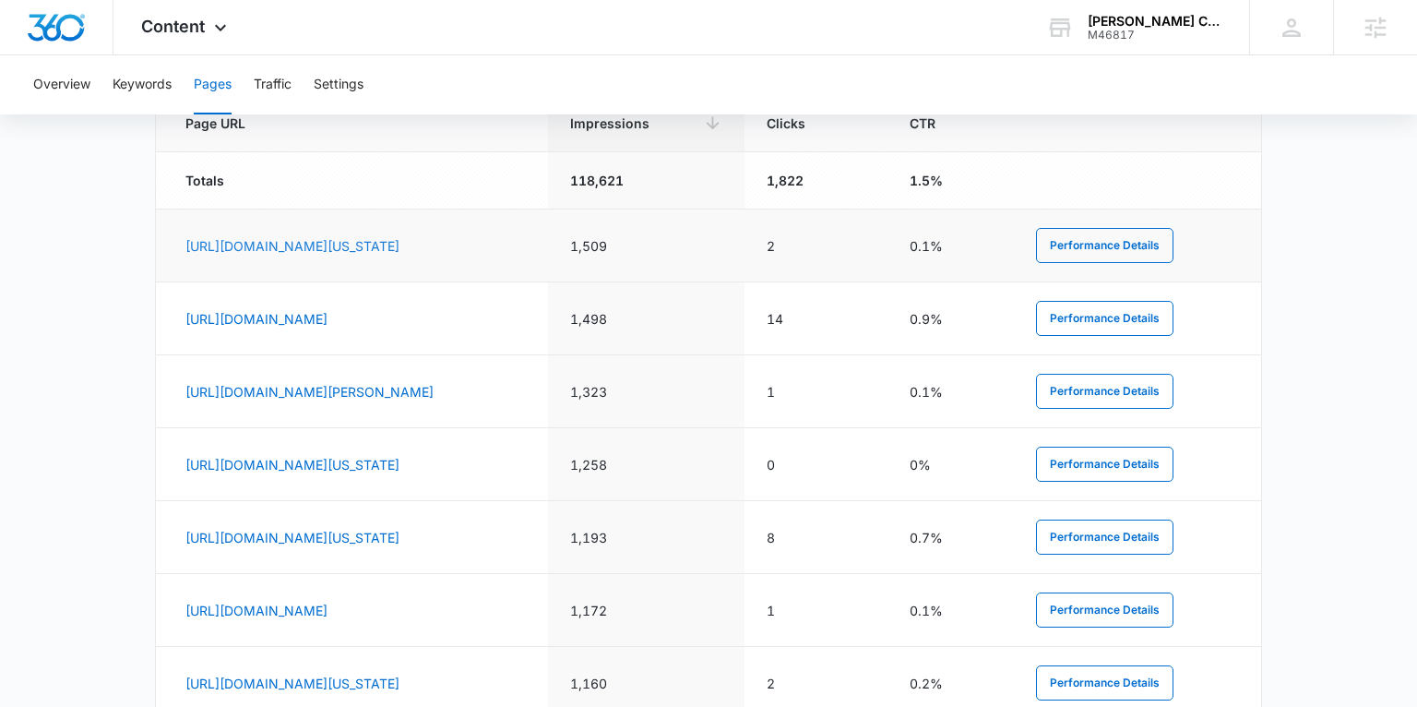
scroll to position [804, 0]
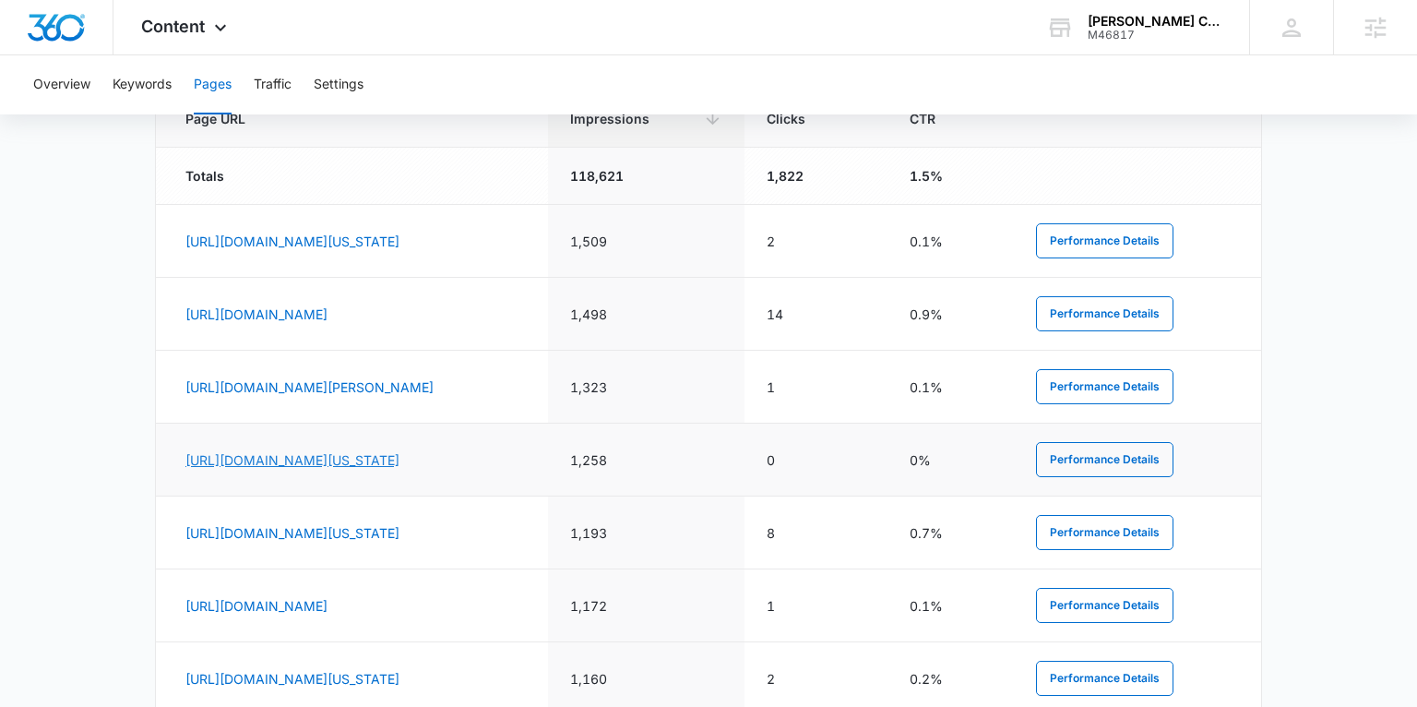
click at [399, 465] on link "https://tx-cre.com/services/texas-property-tax-solutions/" at bounding box center [292, 460] width 214 height 16
drag, startPoint x: 176, startPoint y: 382, endPoint x: 277, endPoint y: 399, distance: 101.9
click at [277, 399] on td "https://tx-cre.com/san-antonios-digital-boom-microsofts-mega-data-center-invasi…" at bounding box center [352, 387] width 392 height 73
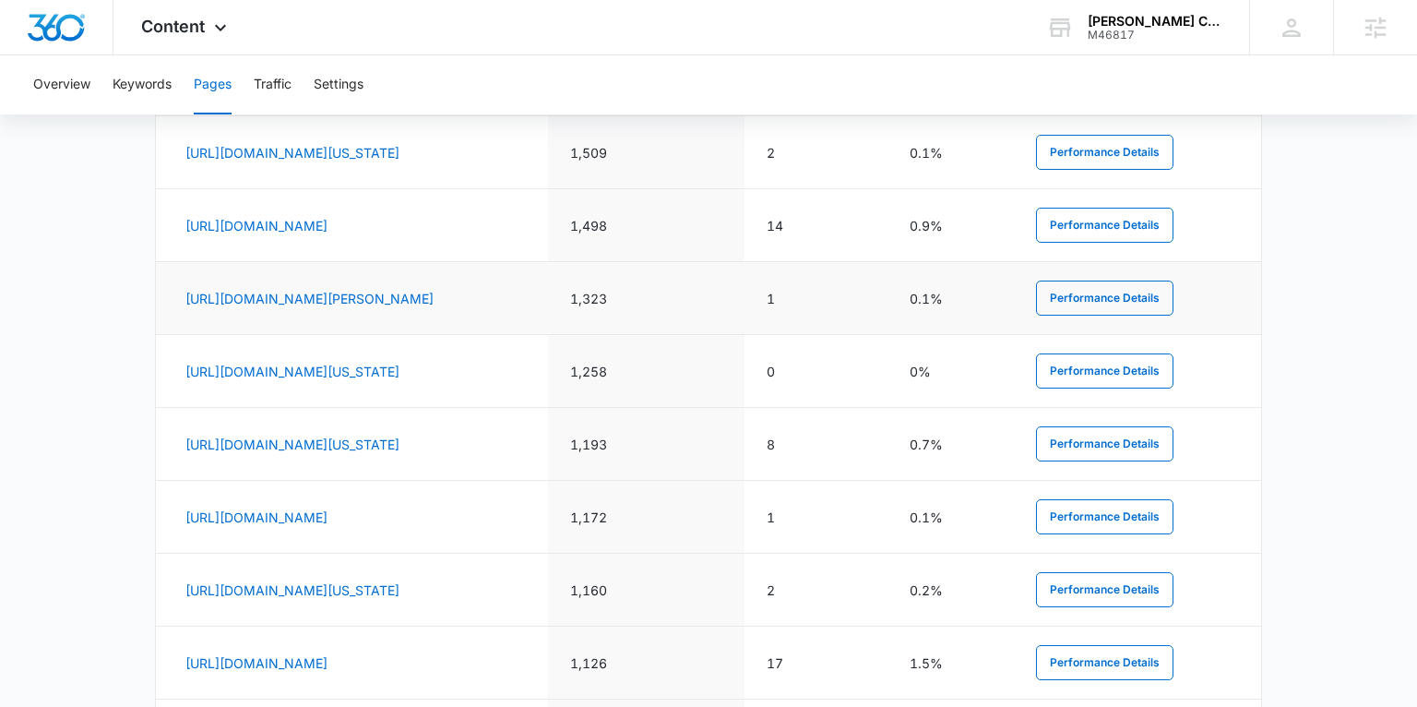
scroll to position [901, 0]
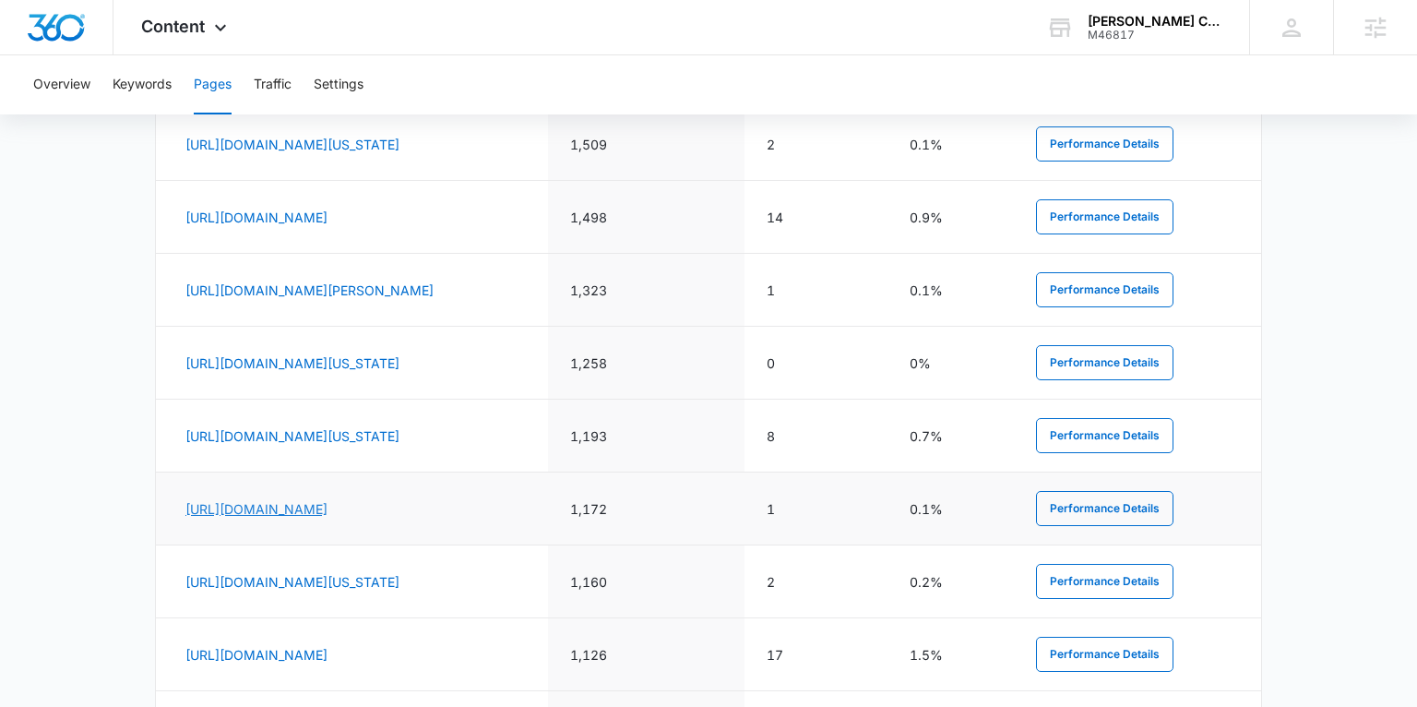
click at [327, 513] on link "https://tx-cre.com/commercial-real-estate-transaction-steps/" at bounding box center [256, 509] width 142 height 16
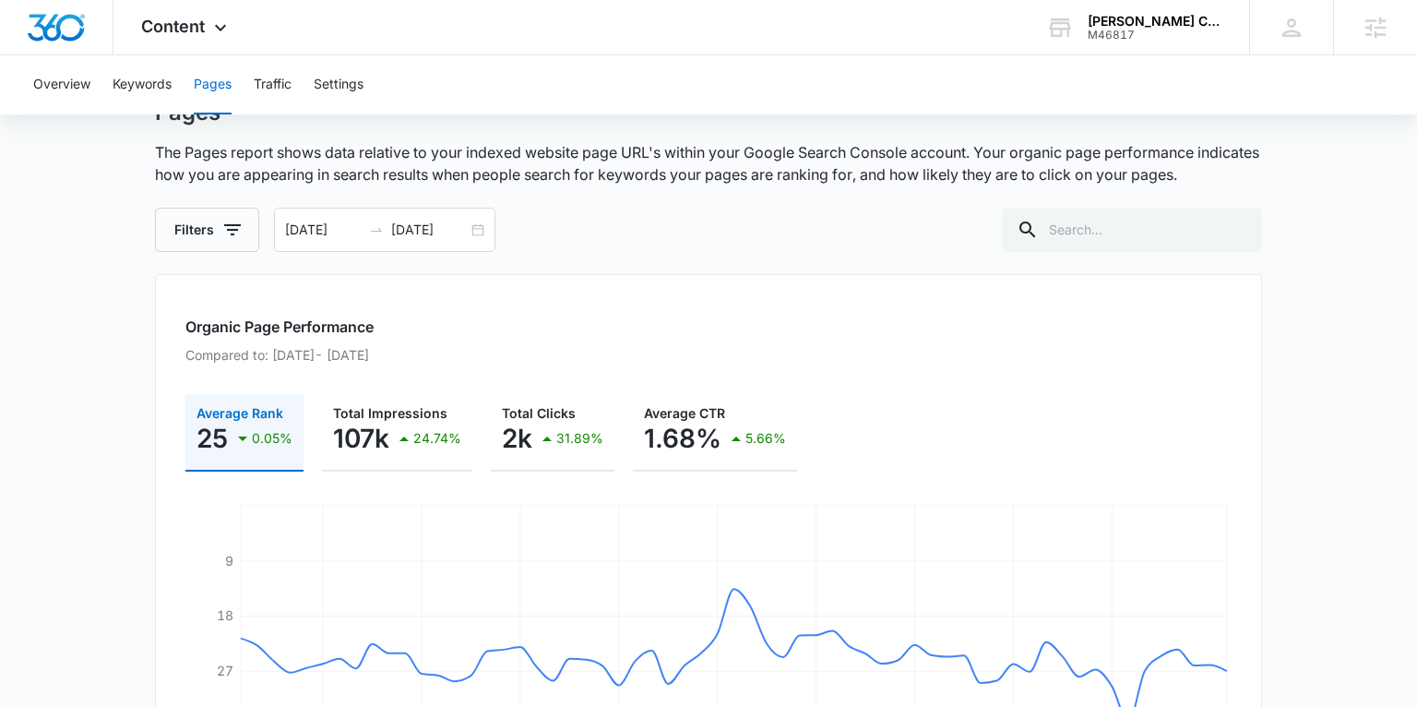
scroll to position [13, 0]
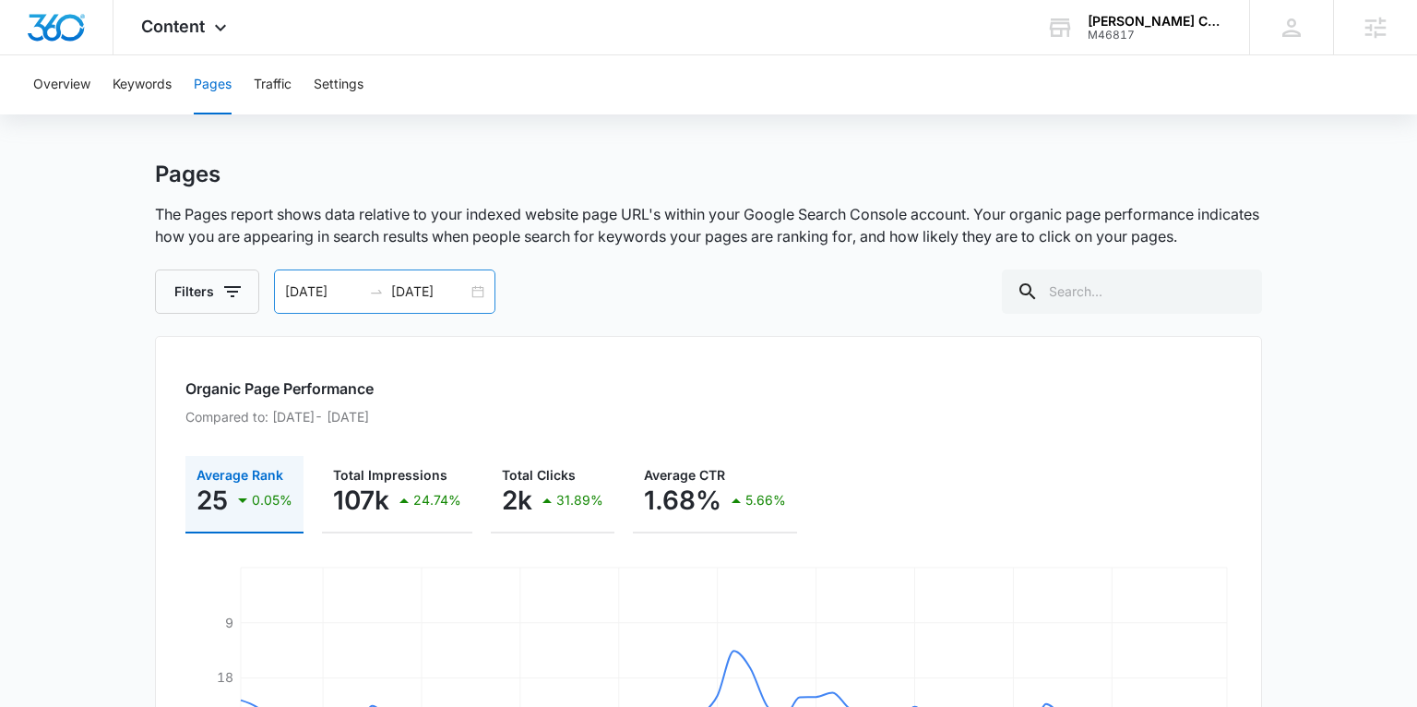
click at [482, 289] on div "07/08/2025 09/06/2025" at bounding box center [384, 291] width 221 height 44
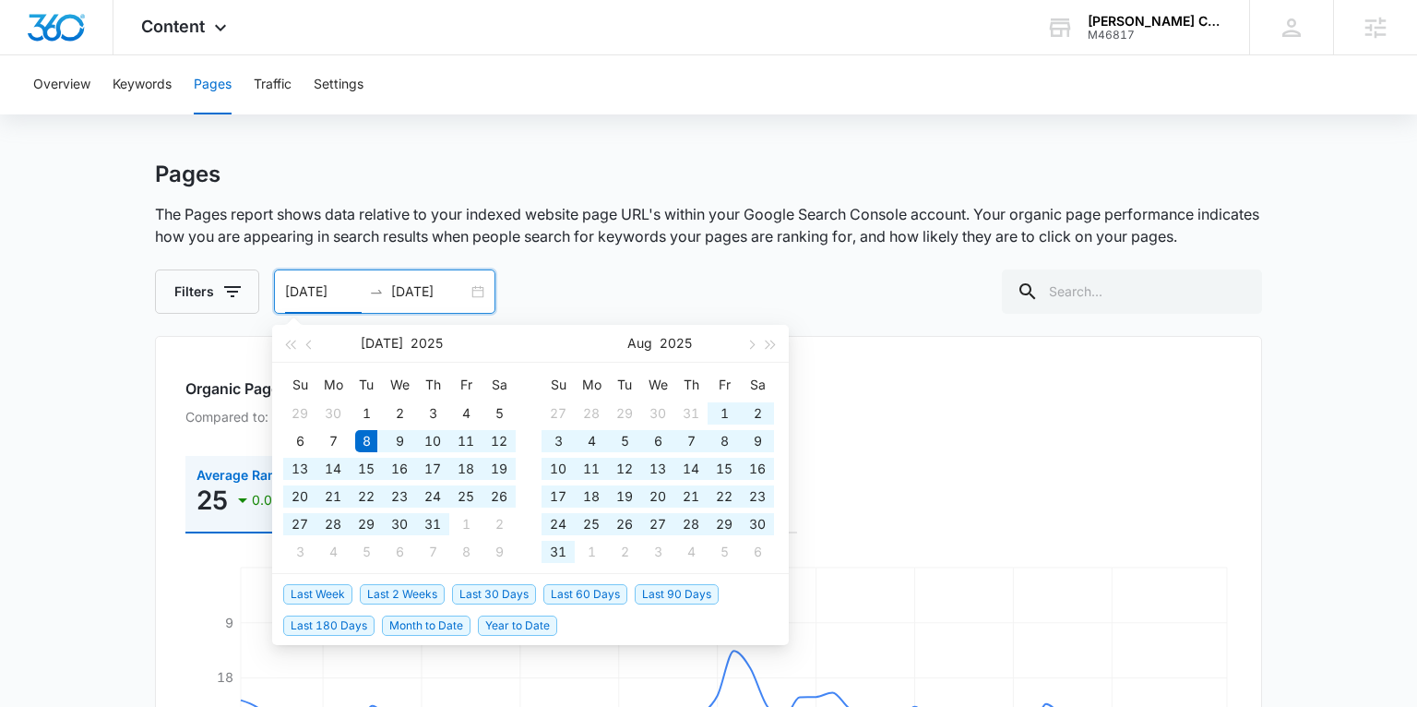
click at [477, 293] on div "07/08/2025 09/06/2025" at bounding box center [384, 291] width 221 height 44
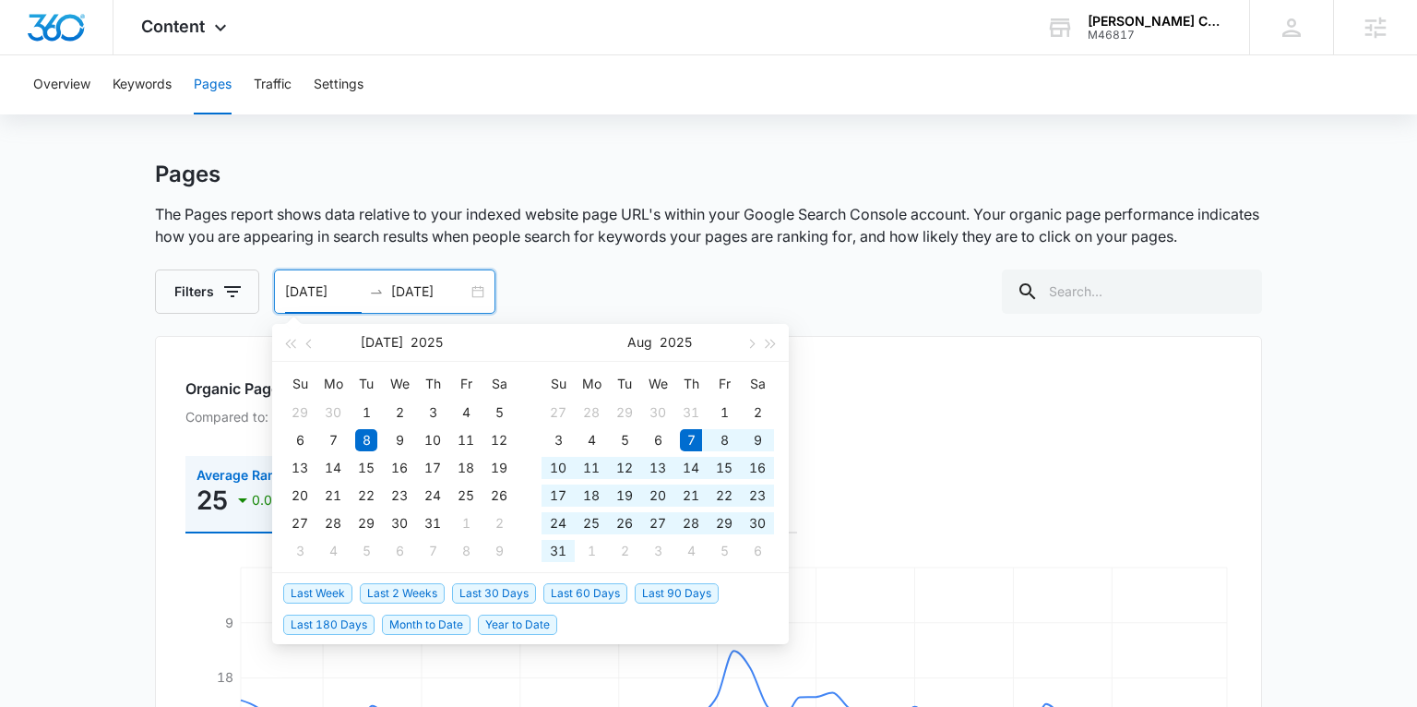
click at [506, 588] on span "Last 30 Days" at bounding box center [494, 593] width 84 height 20
type input "08/07/2025"
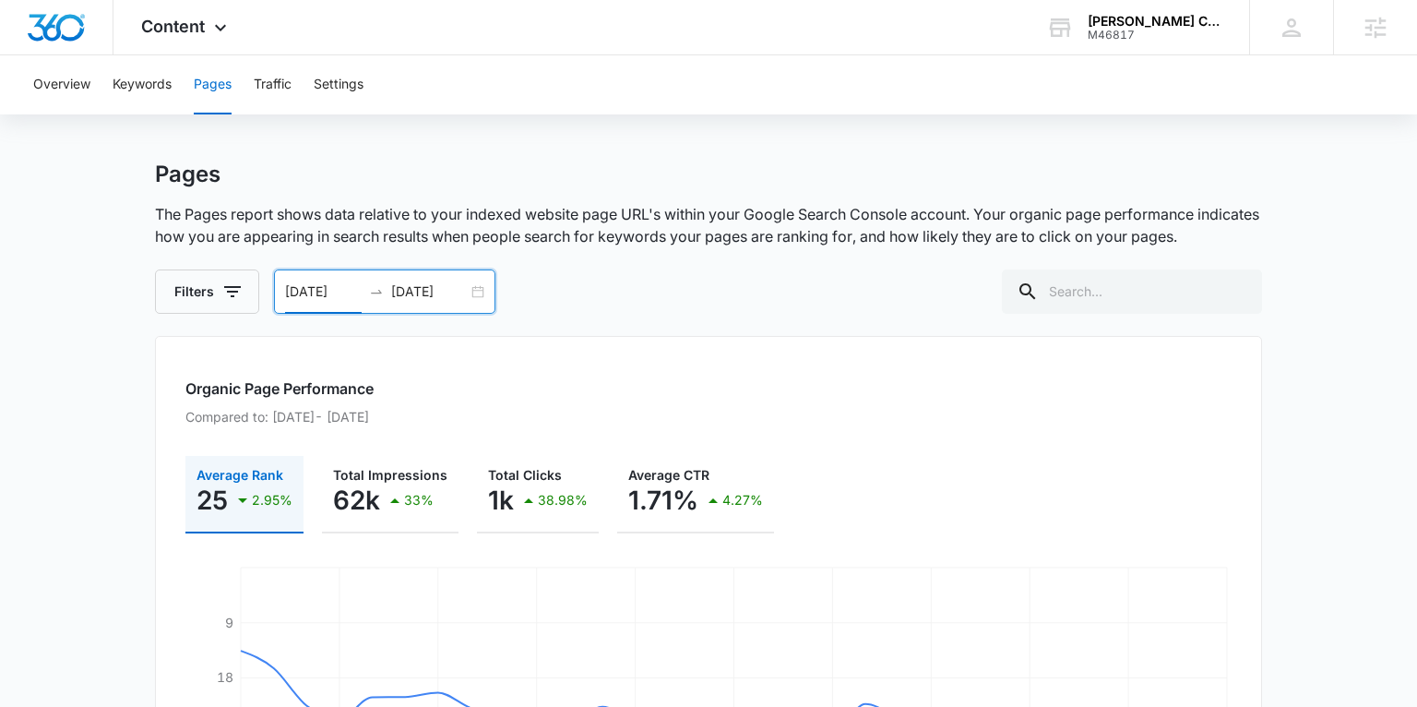
scroll to position [11, 0]
